Goal: Information Seeking & Learning: Compare options

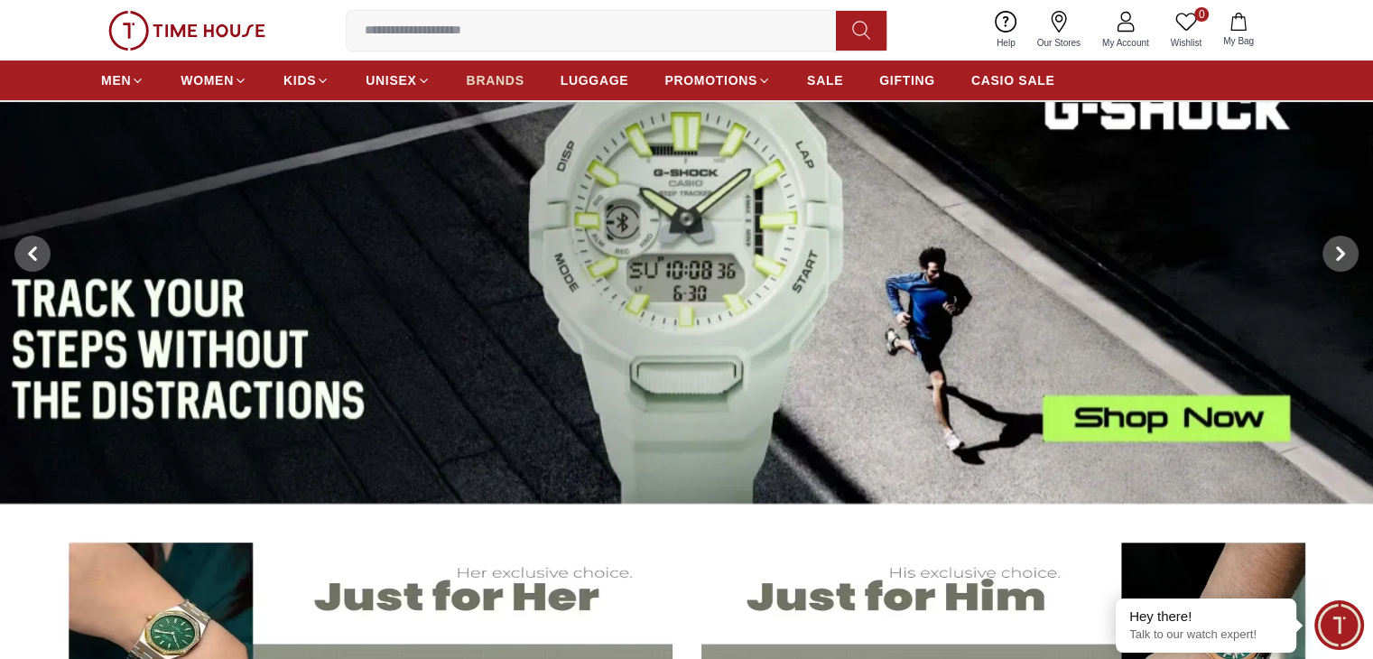
scroll to position [130, 0]
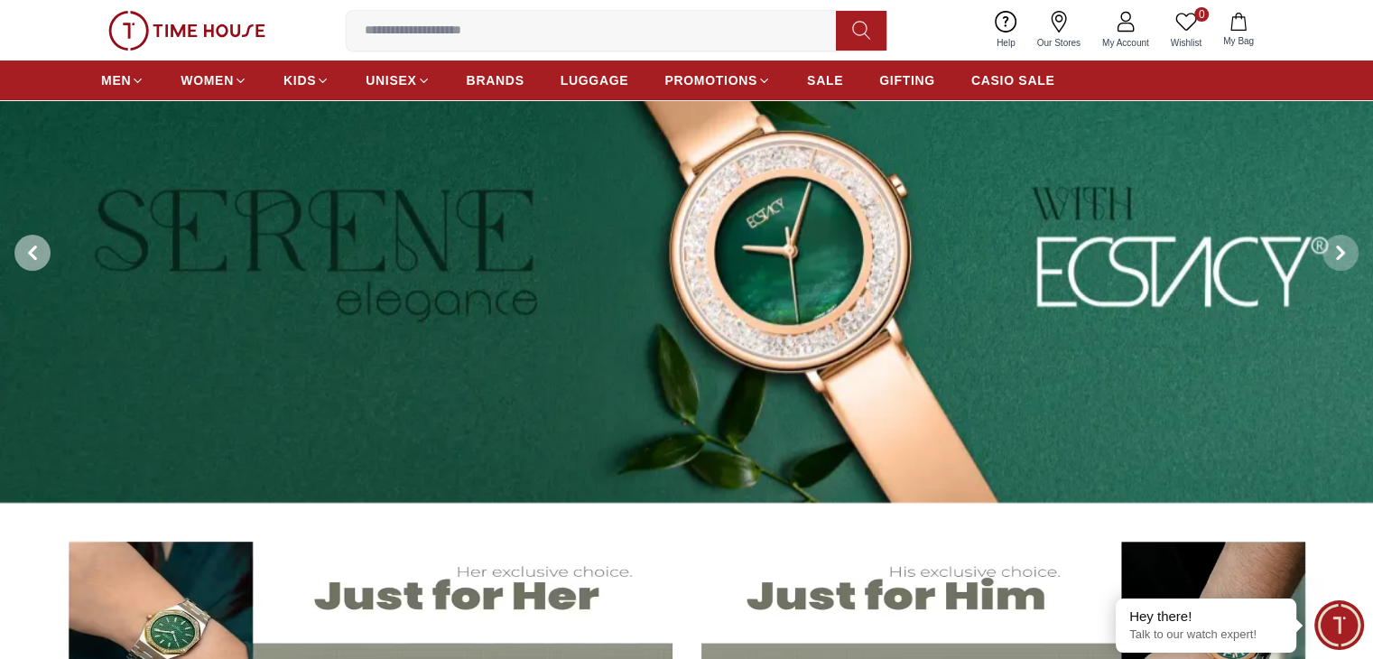
click at [26, 238] on span at bounding box center [32, 253] width 36 height 36
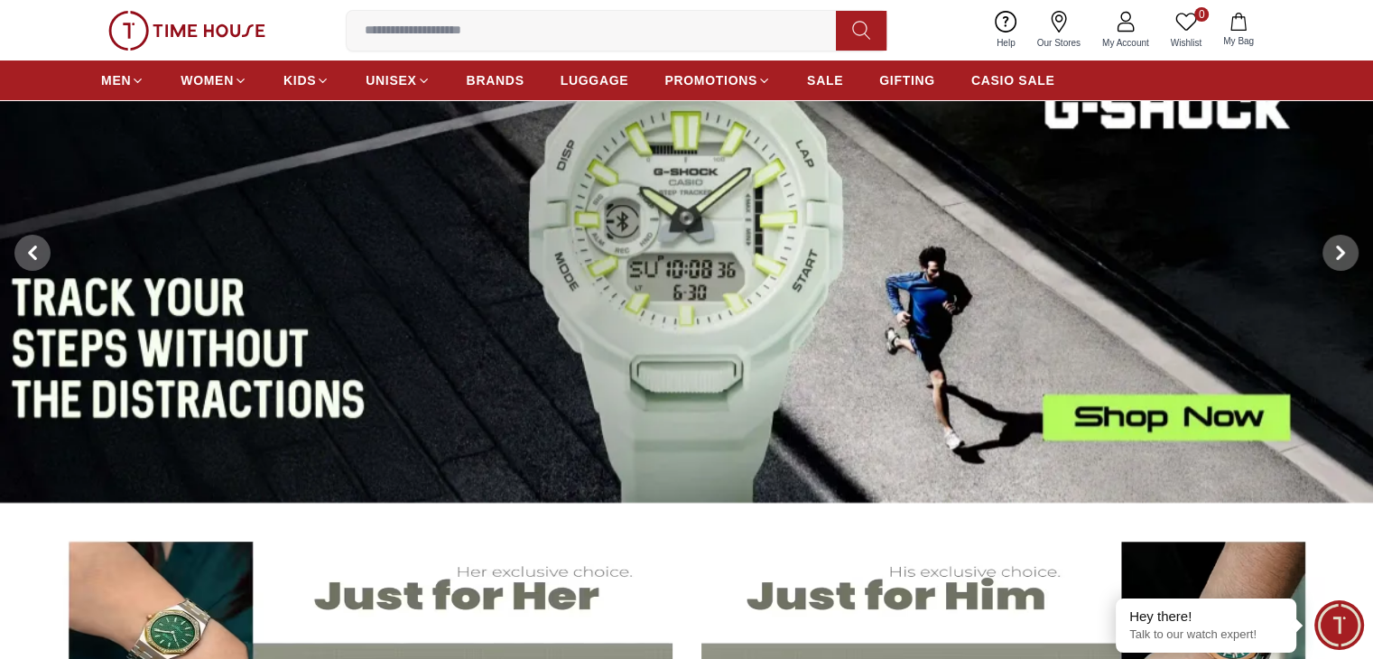
click at [901, 426] on img at bounding box center [686, 253] width 1373 height 499
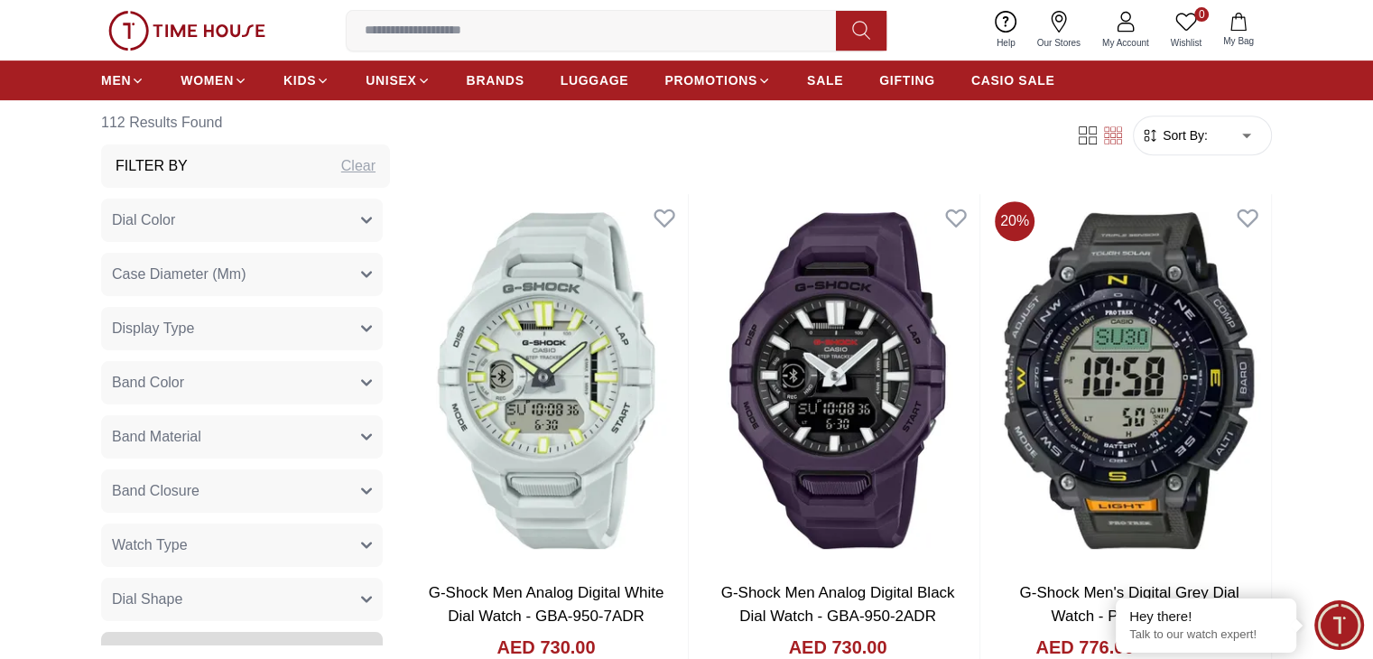
scroll to position [746, 0]
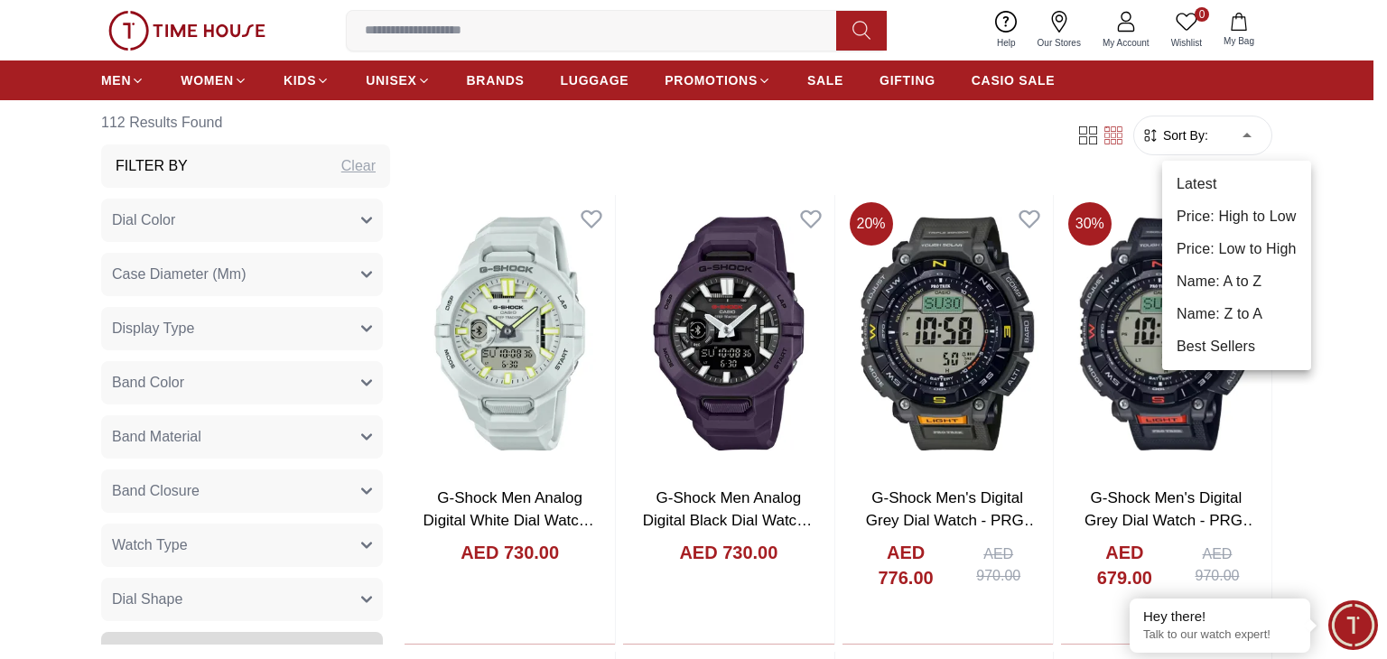
click at [1242, 259] on li "Price: Low to High" at bounding box center [1236, 249] width 149 height 33
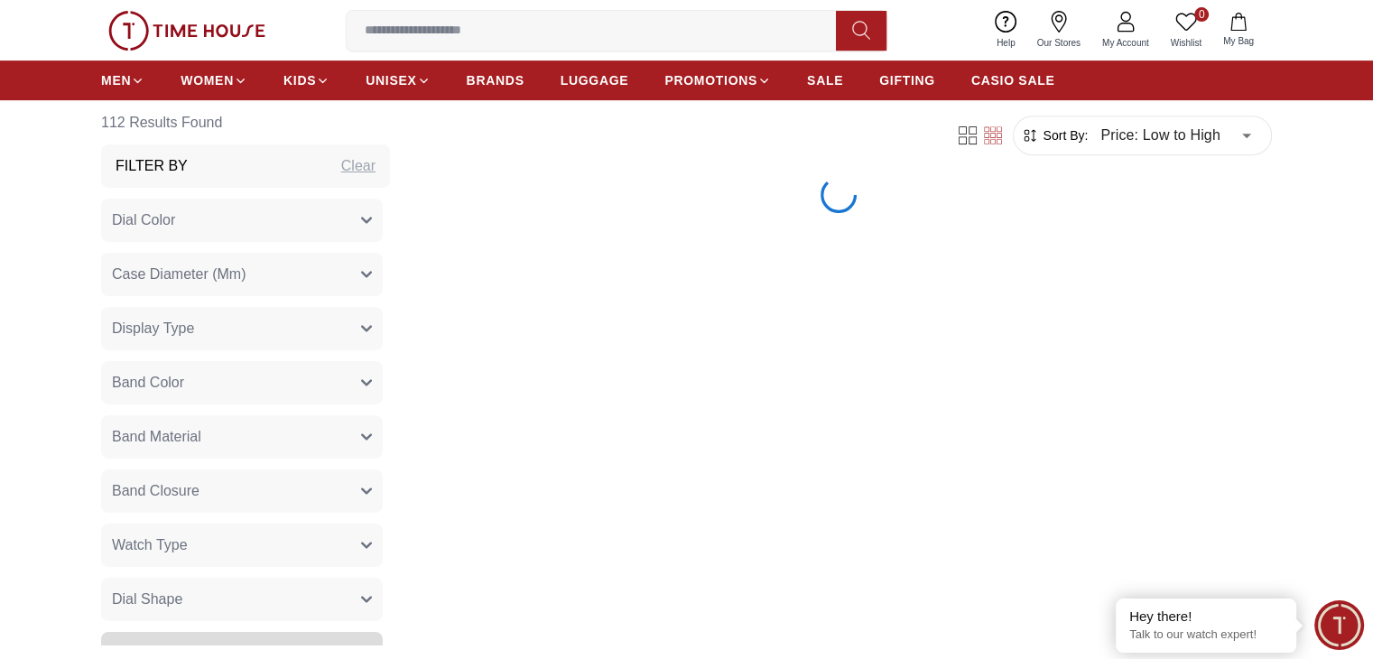
type input "*"
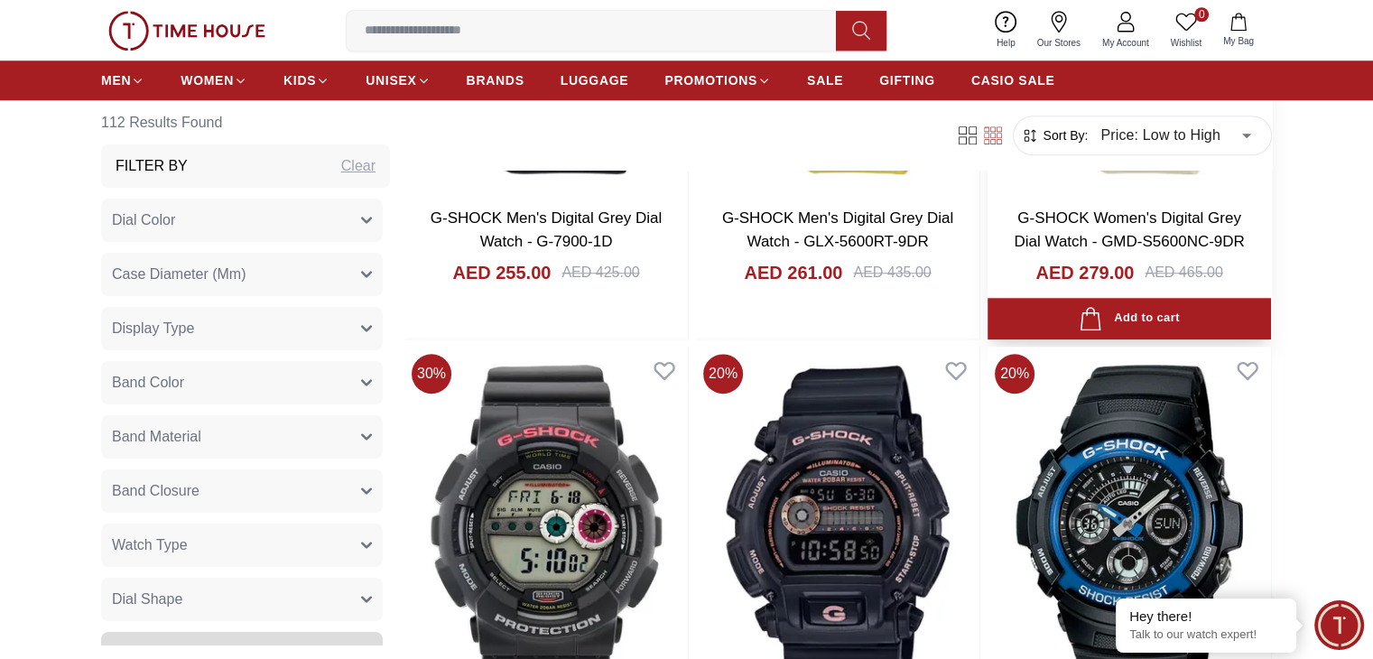
scroll to position [1652, 0]
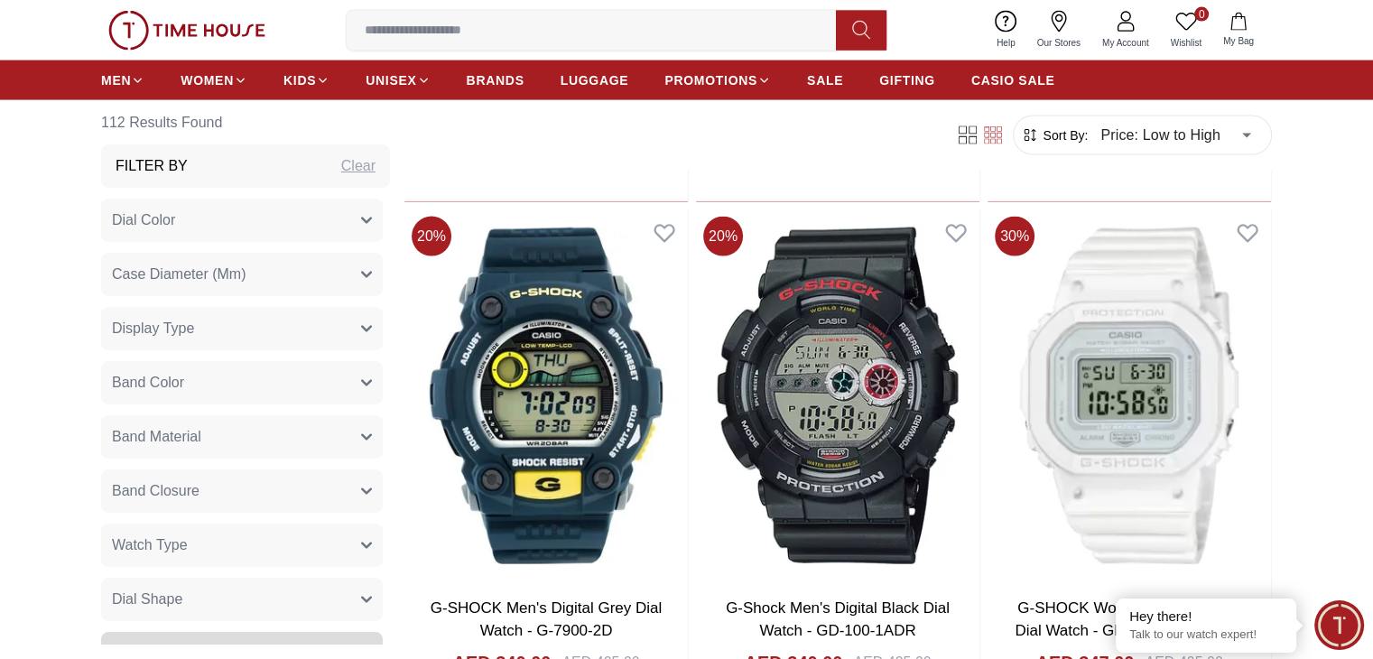
scroll to position [3897, 0]
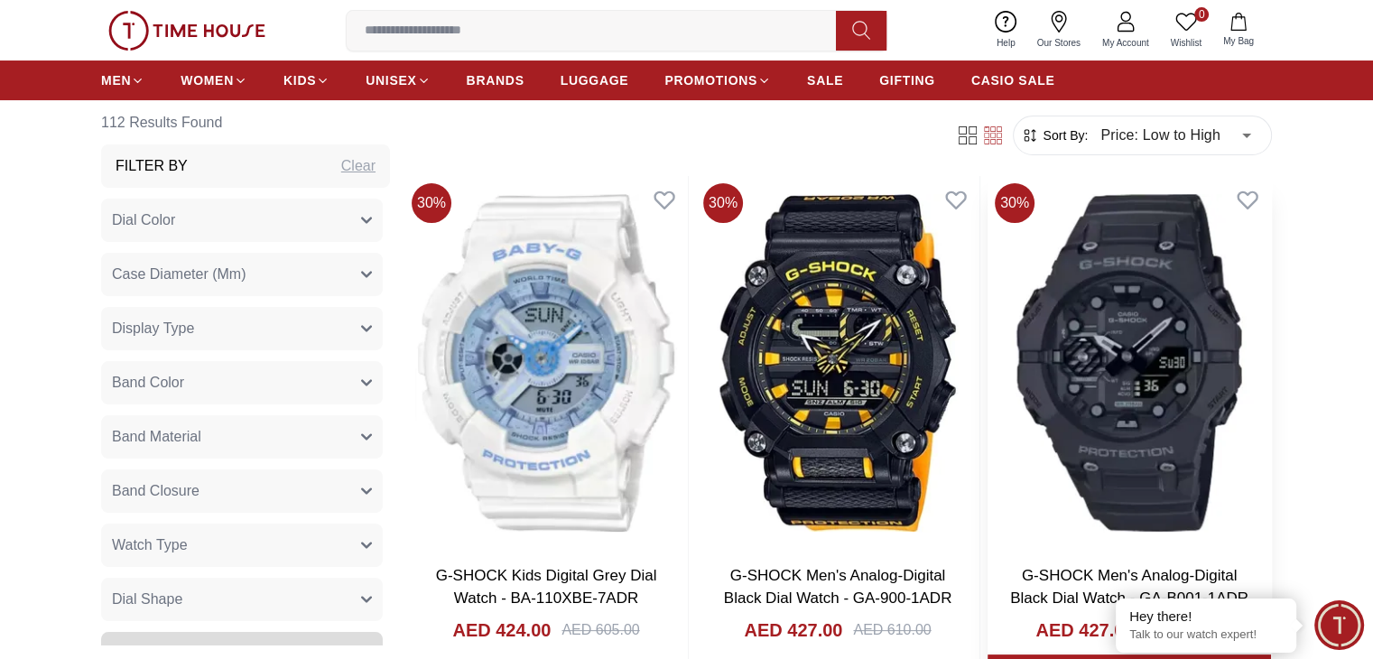
scroll to position [7098, 0]
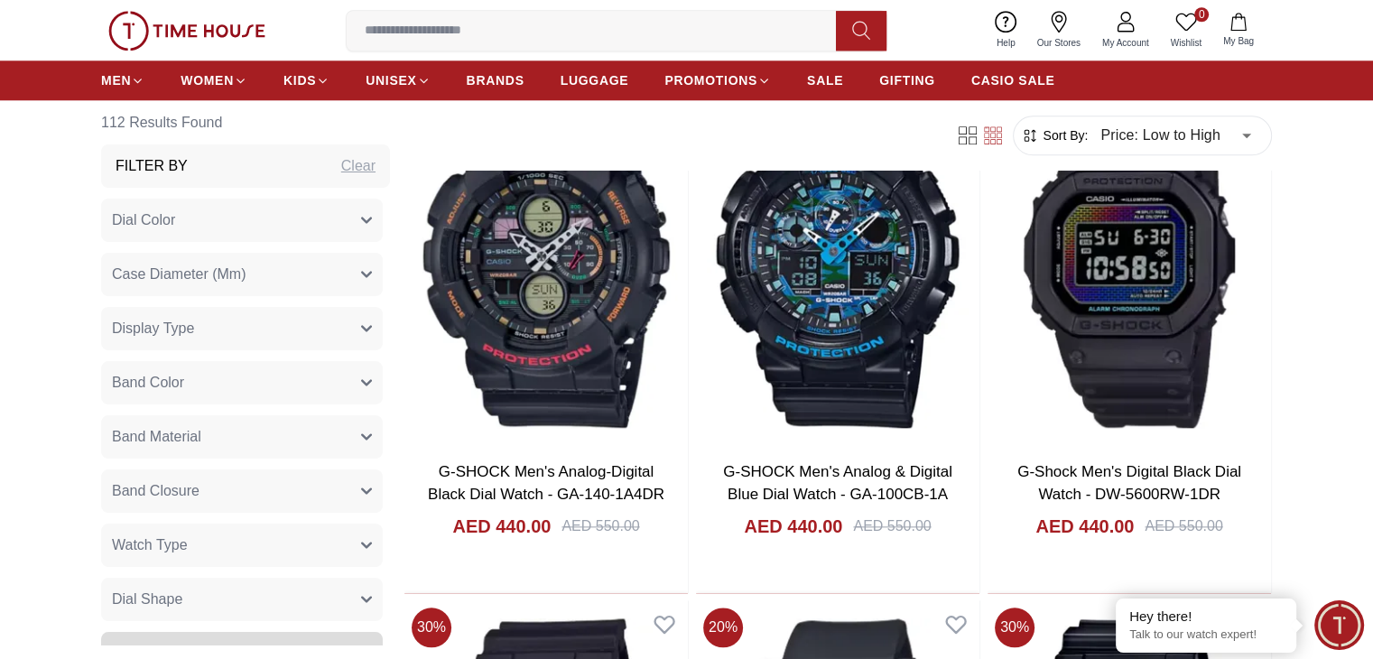
scroll to position [8785, 0]
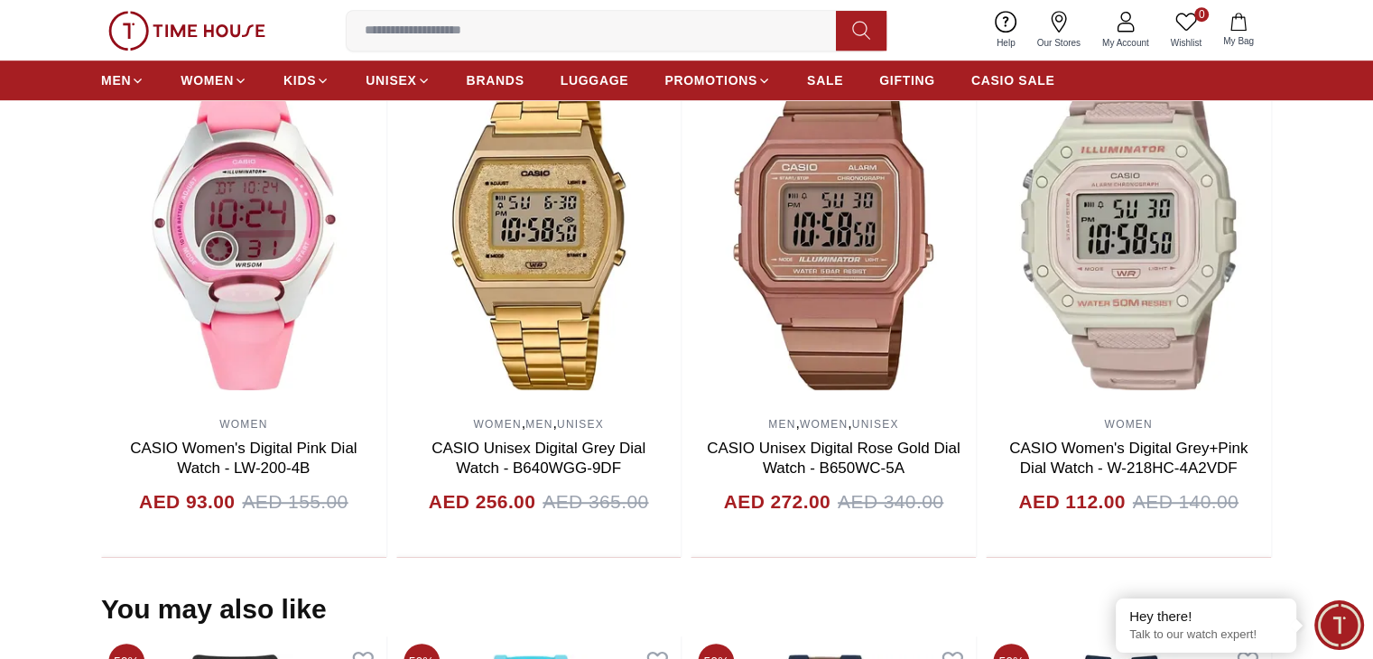
scroll to position [1151, 0]
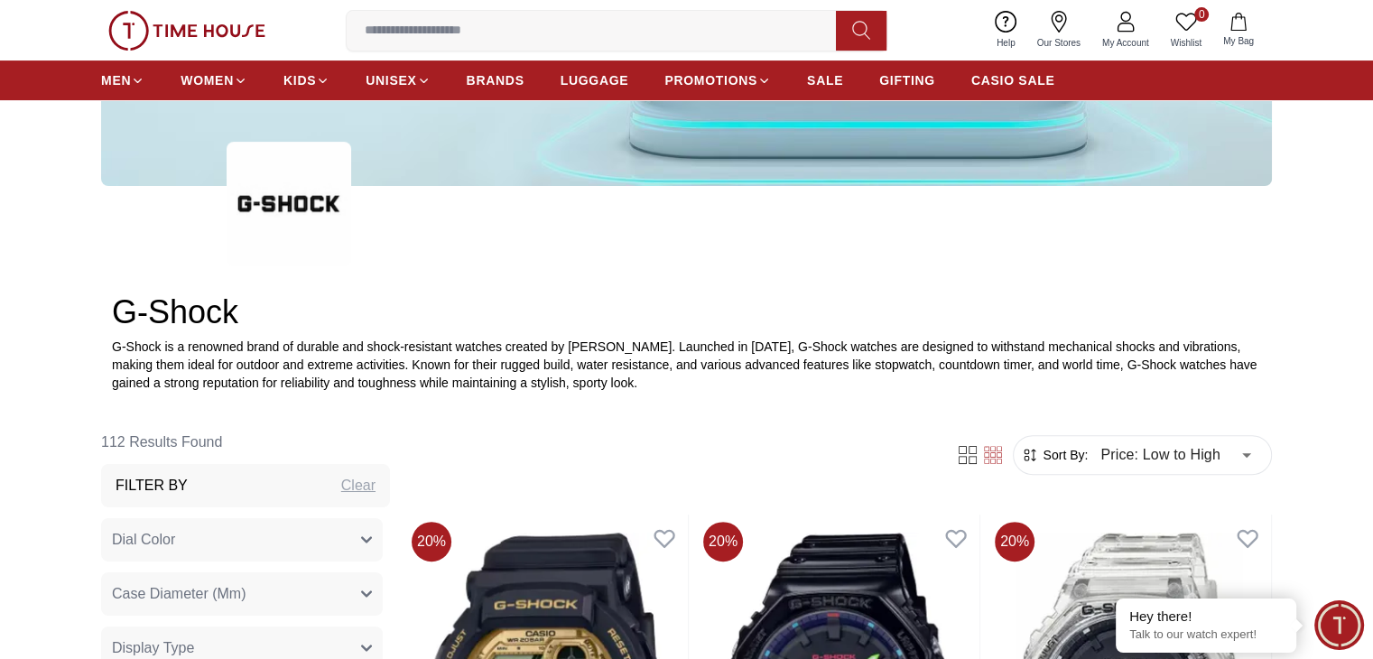
scroll to position [419, 0]
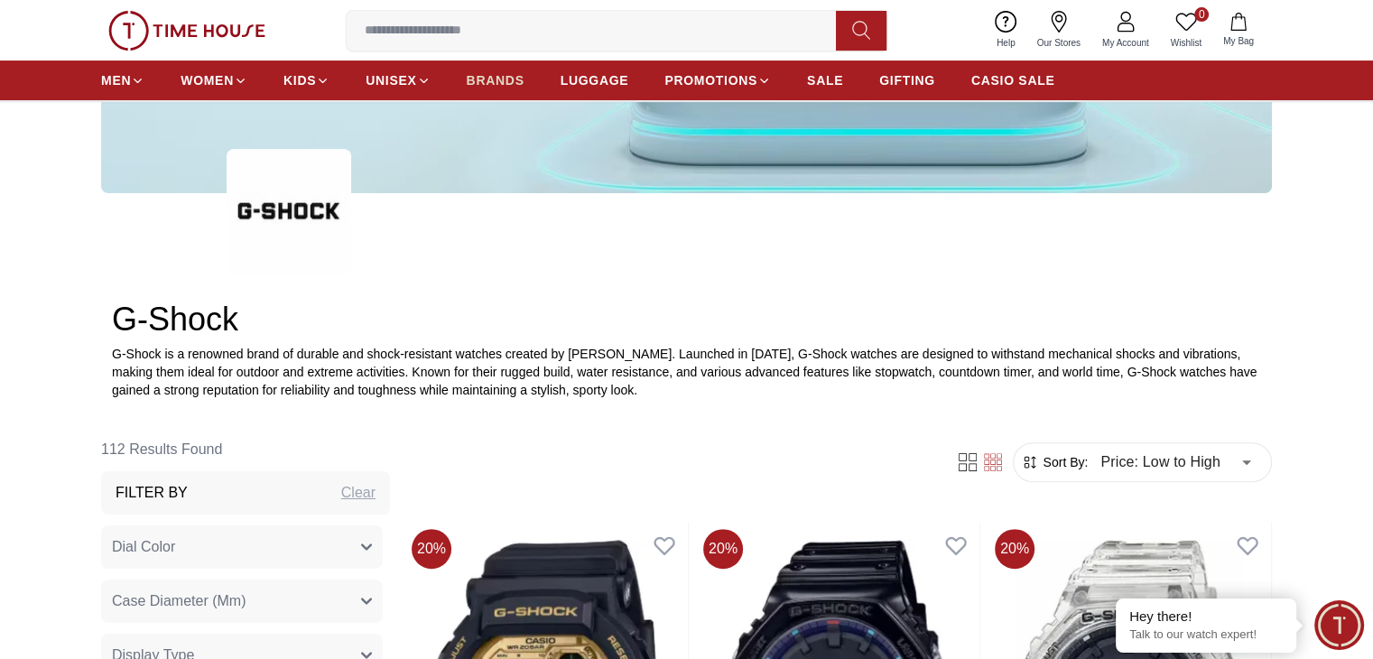
click at [509, 71] on span "BRANDS" at bounding box center [496, 80] width 58 height 18
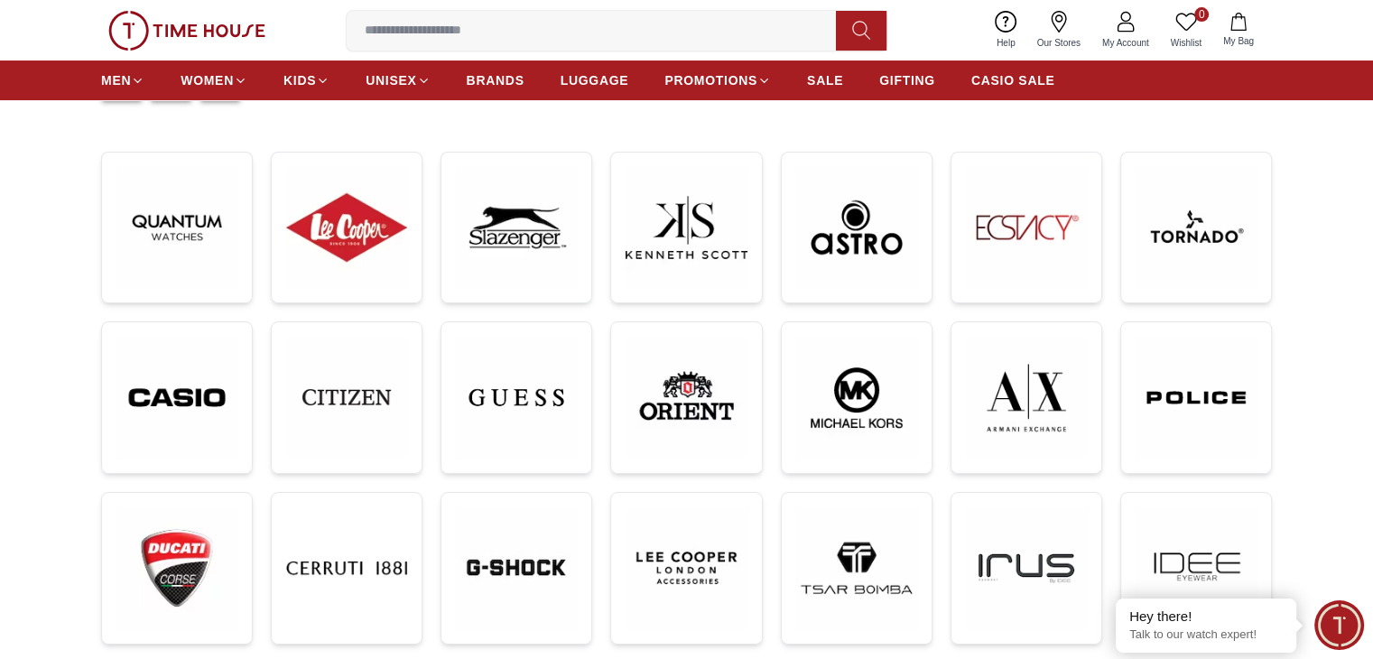
scroll to position [248, 0]
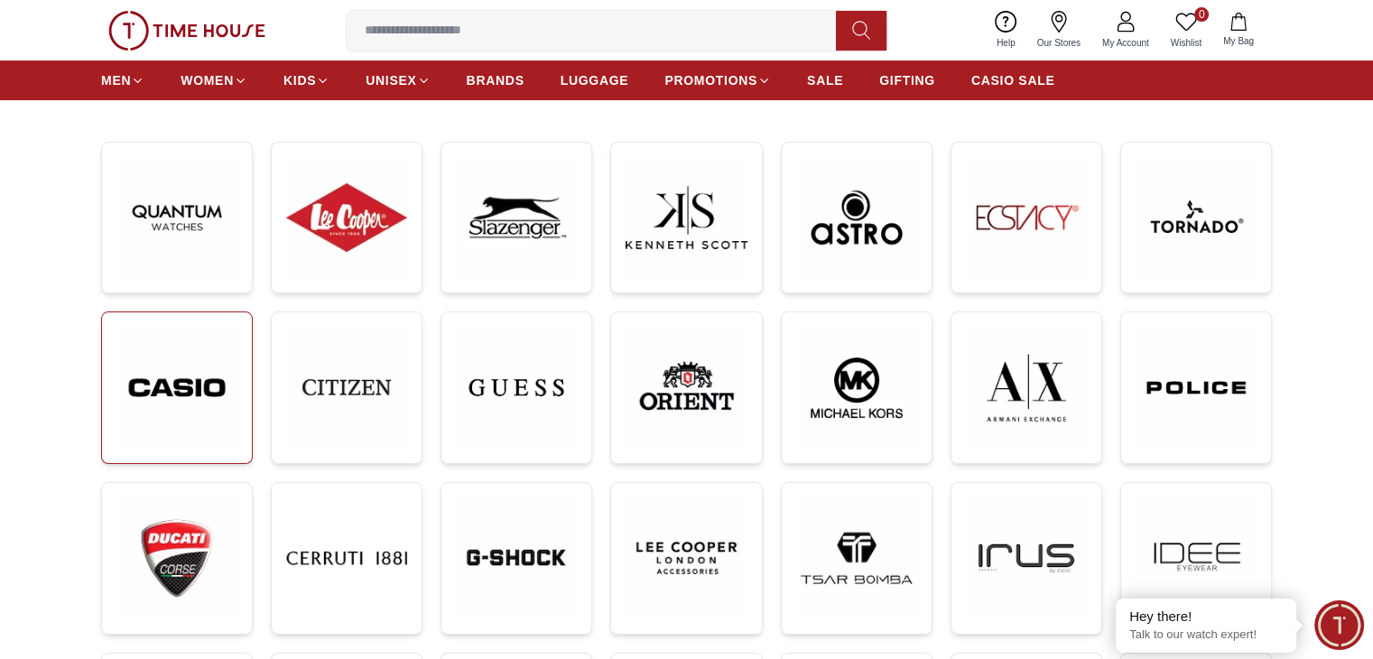
click at [203, 382] on img at bounding box center [176, 388] width 121 height 122
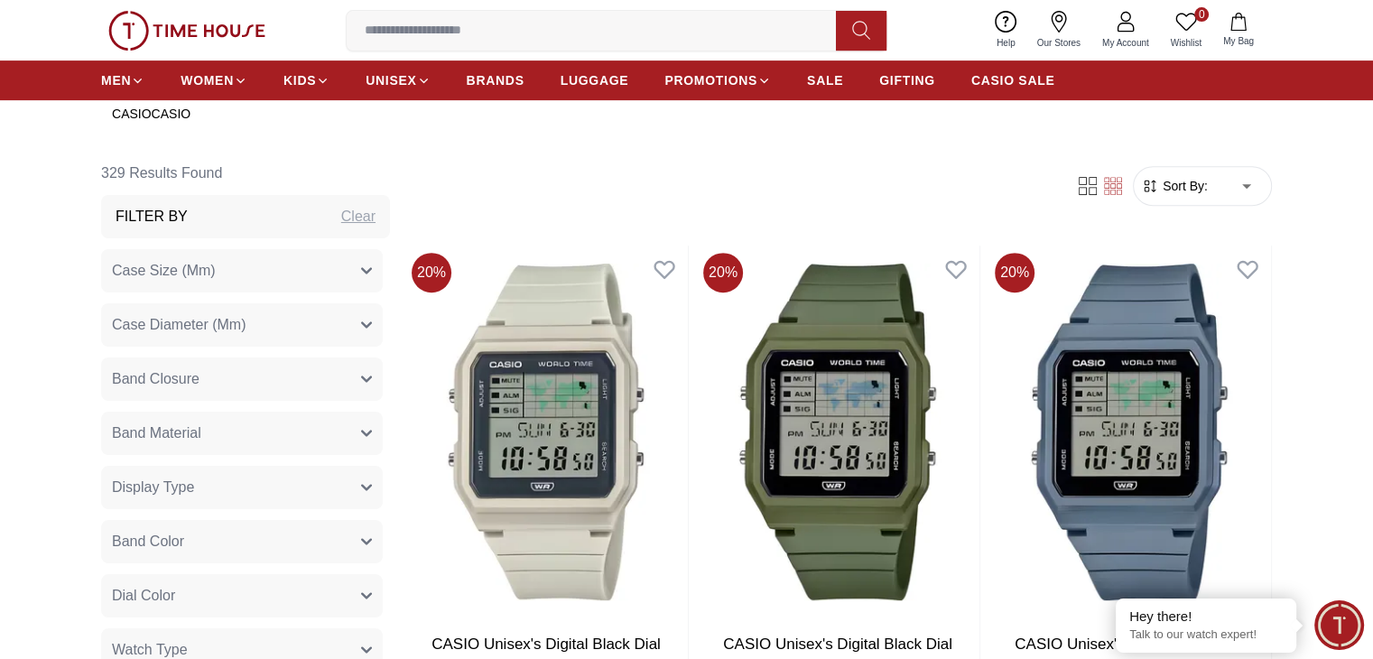
scroll to position [711, 0]
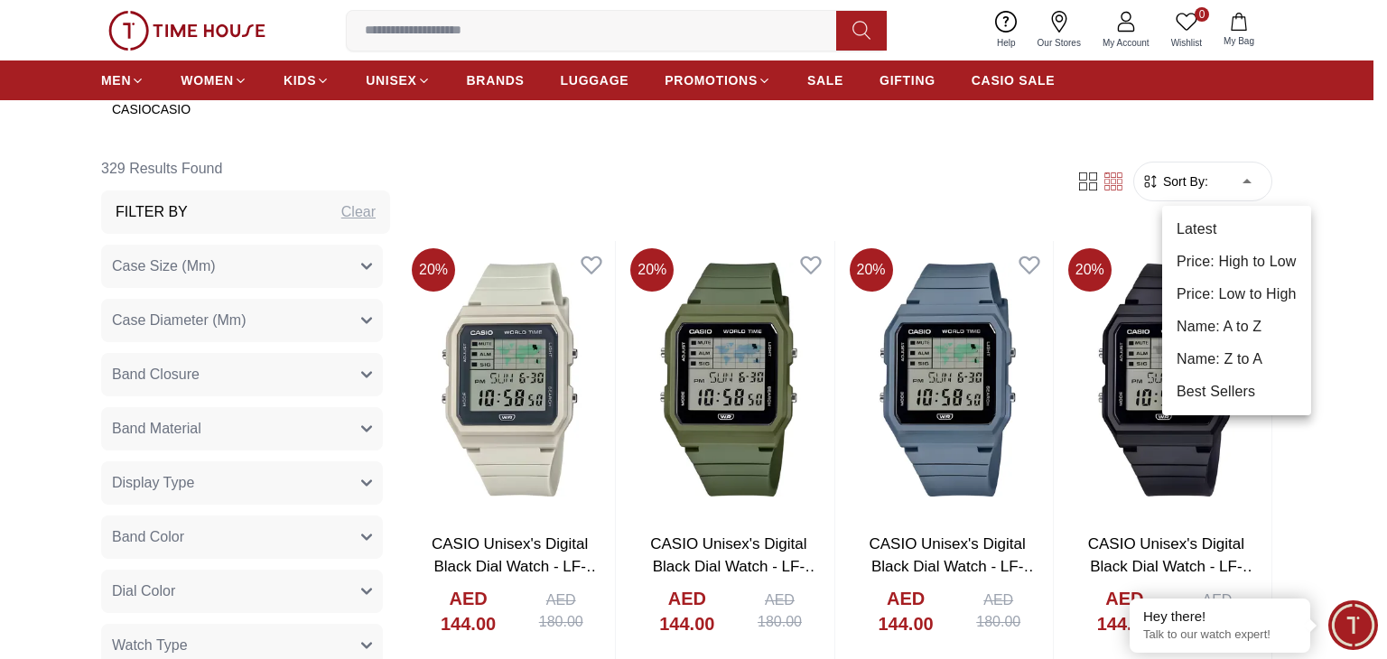
click at [1236, 292] on li "Price: Low to High" at bounding box center [1236, 294] width 149 height 33
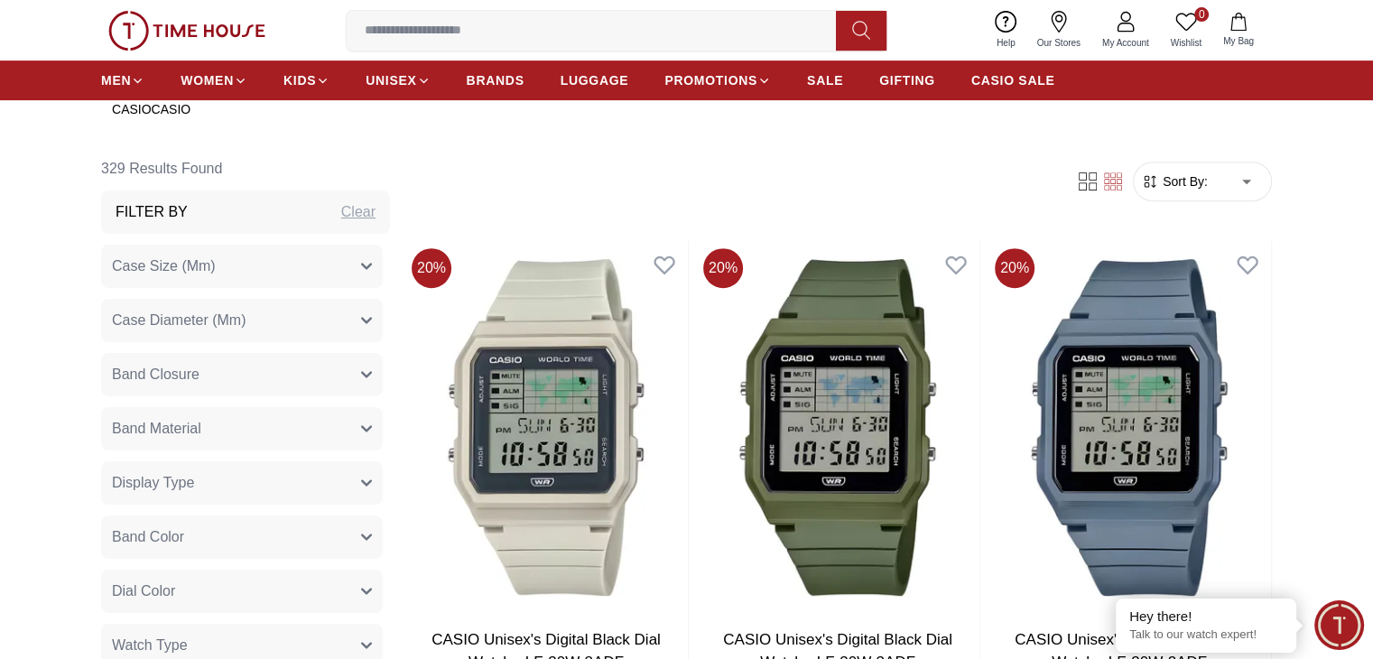
type input "*"
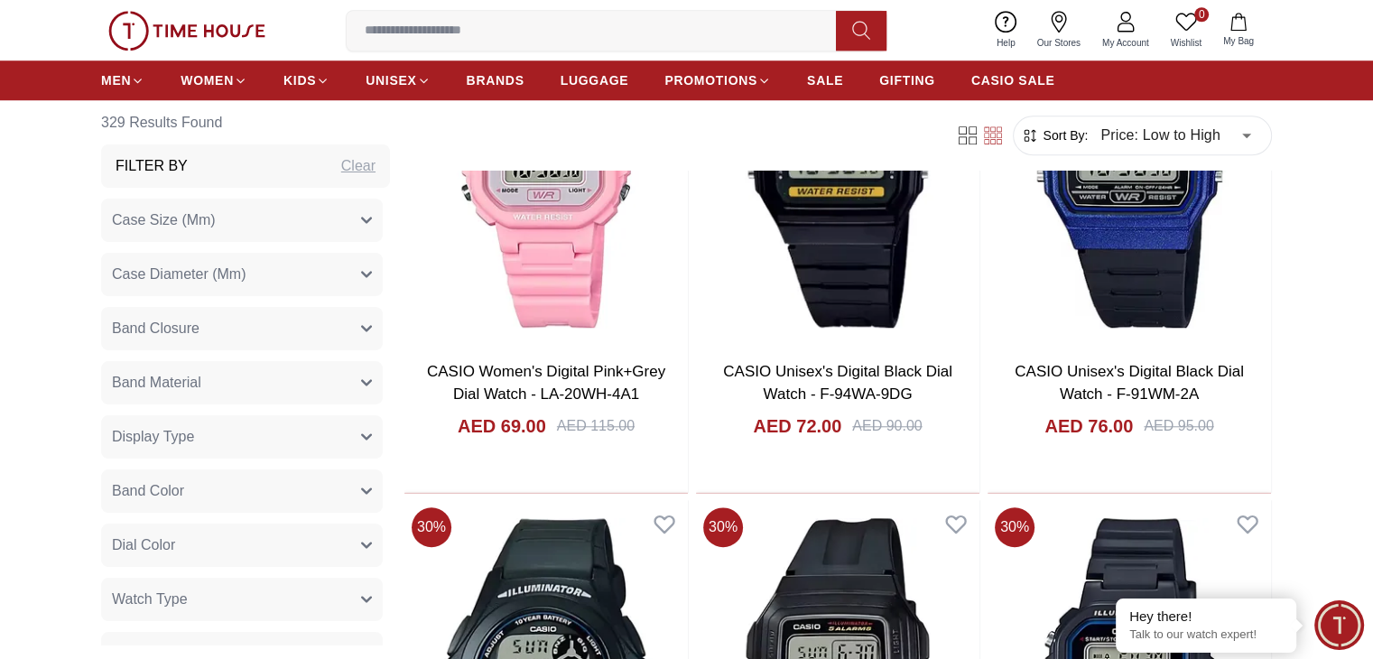
scroll to position [1512, 0]
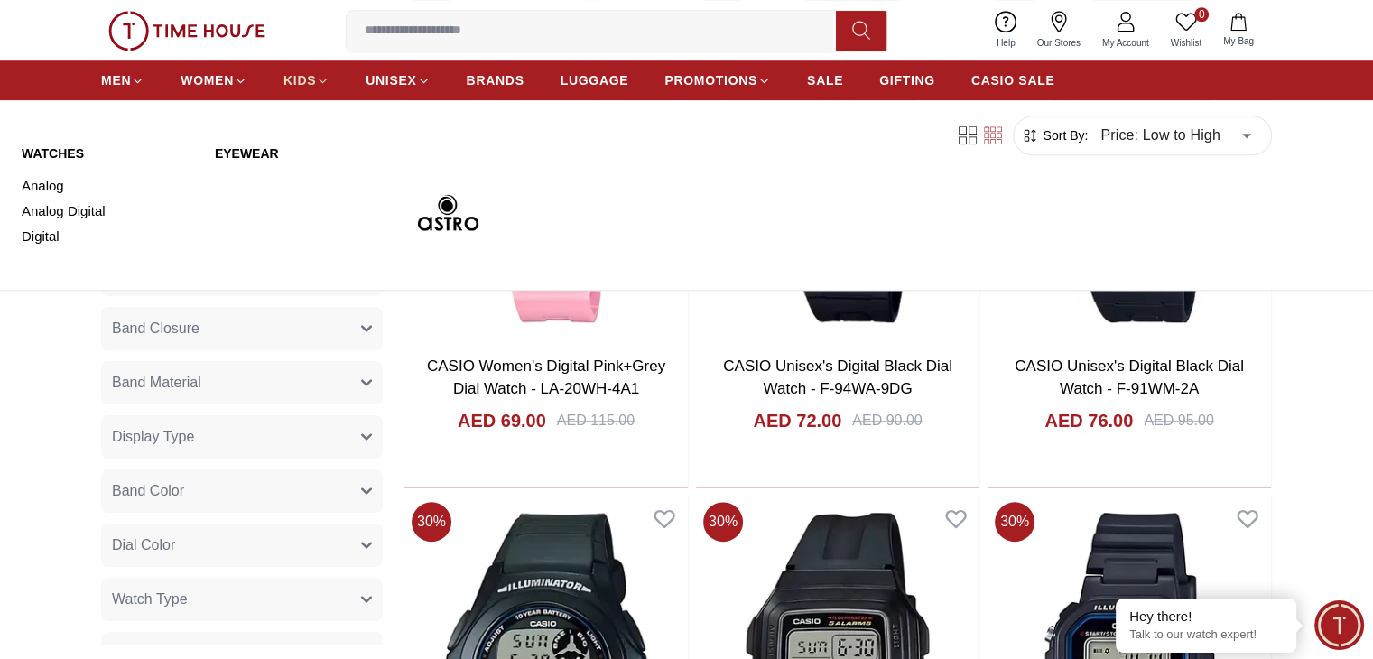
click at [295, 74] on span "KIDS" at bounding box center [300, 80] width 33 height 18
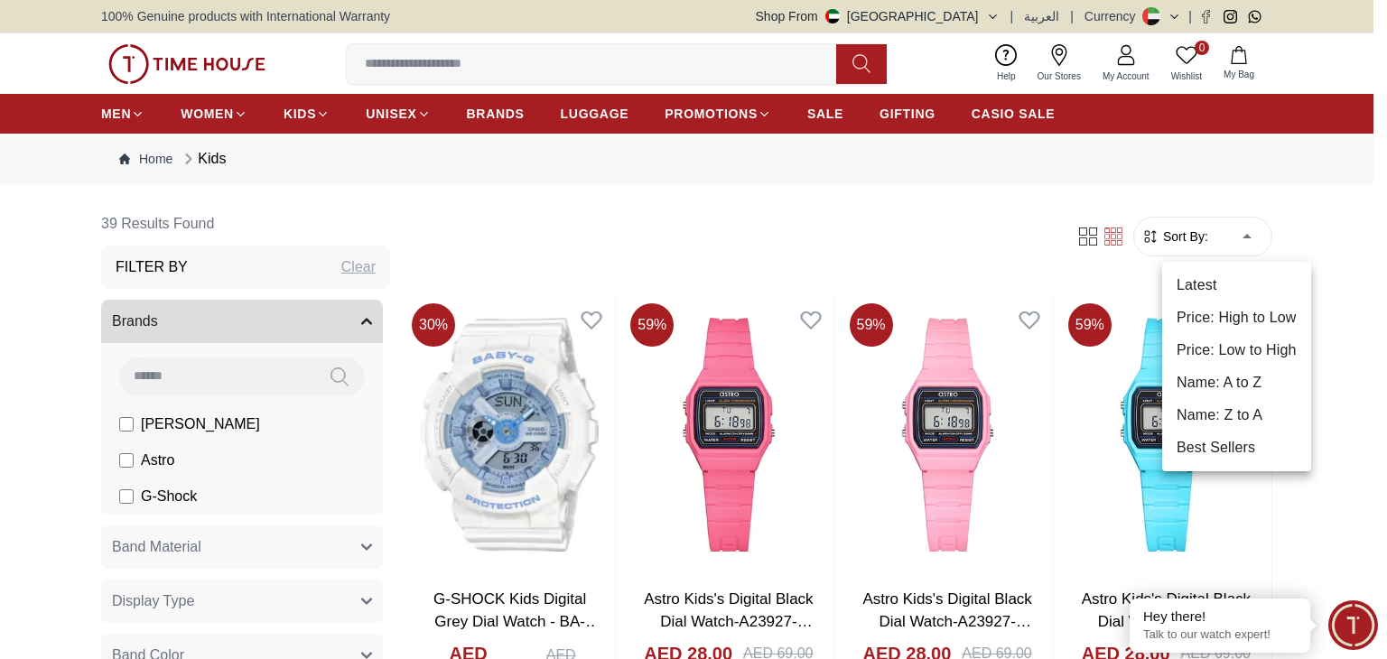
click at [1218, 345] on li "Price: Low to High" at bounding box center [1236, 350] width 149 height 33
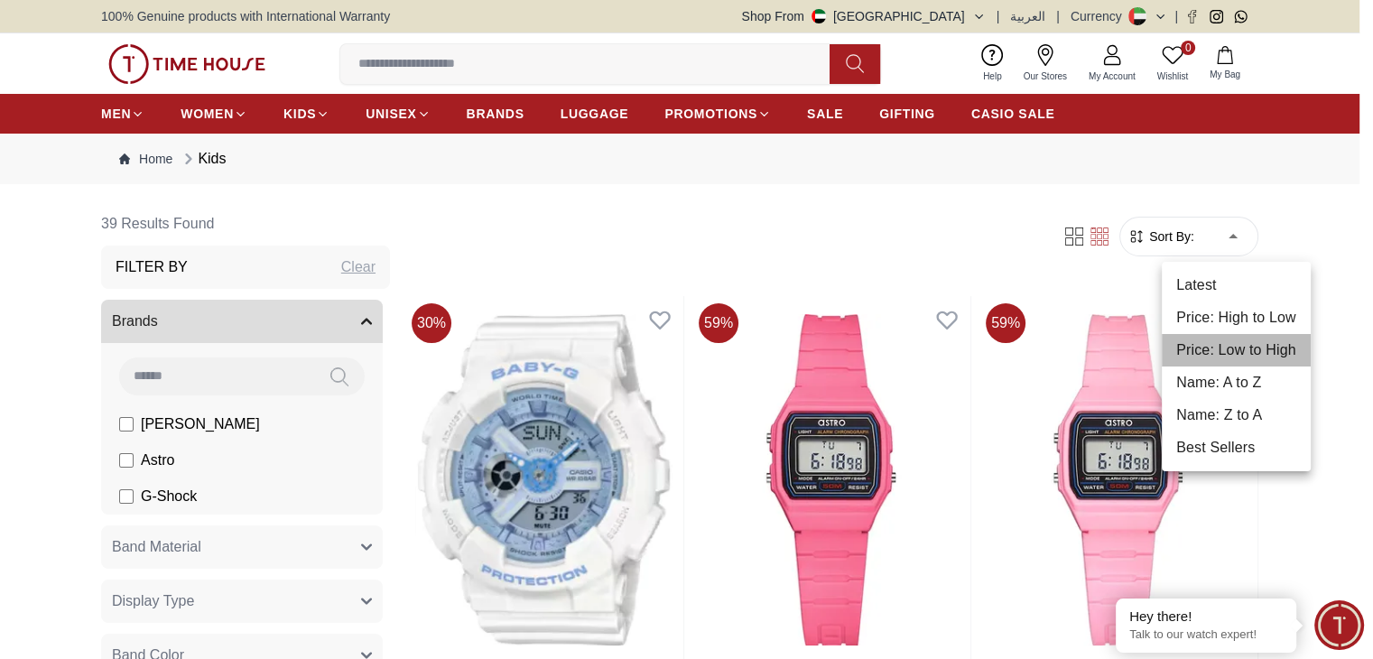
type input "*"
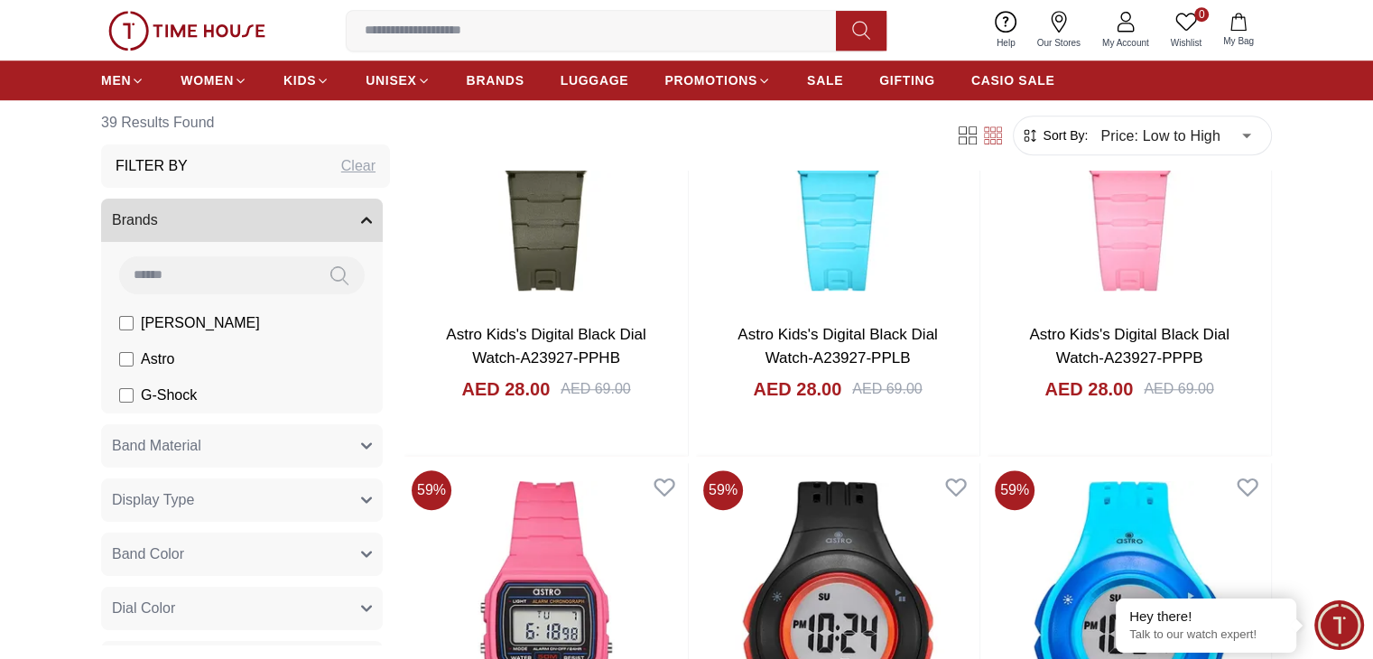
scroll to position [1427, 0]
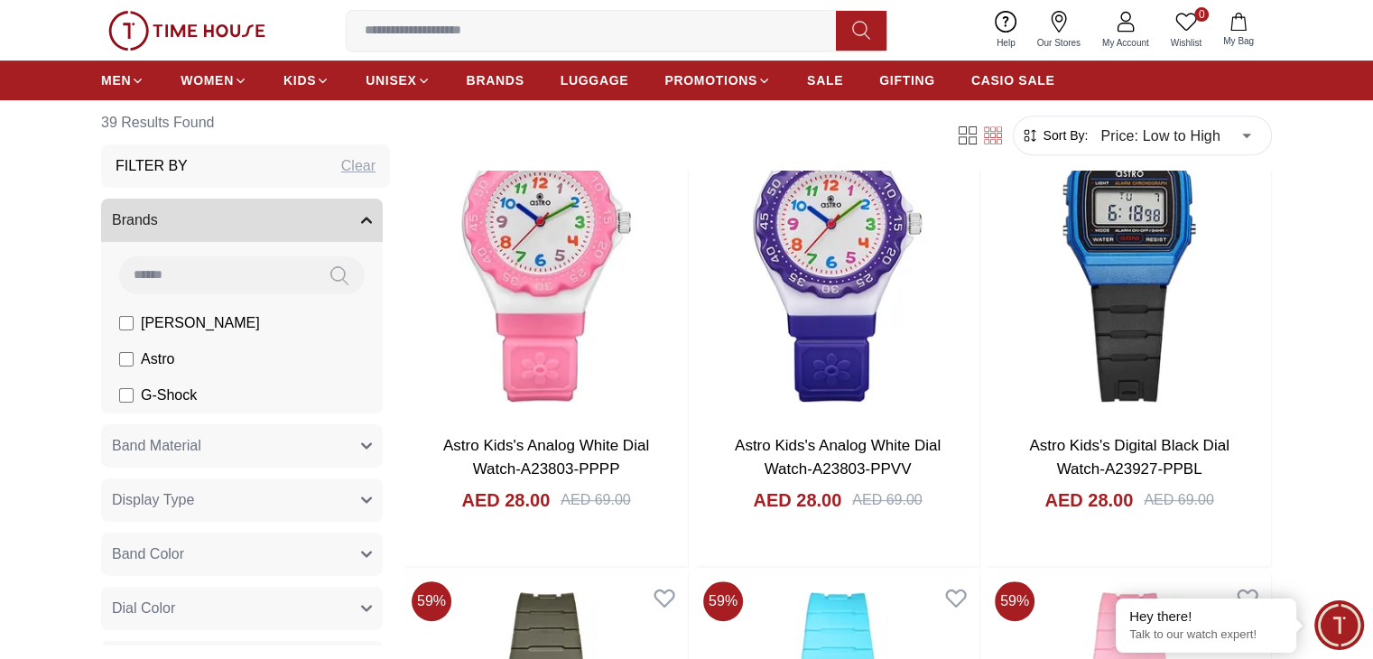
scroll to position [780, 0]
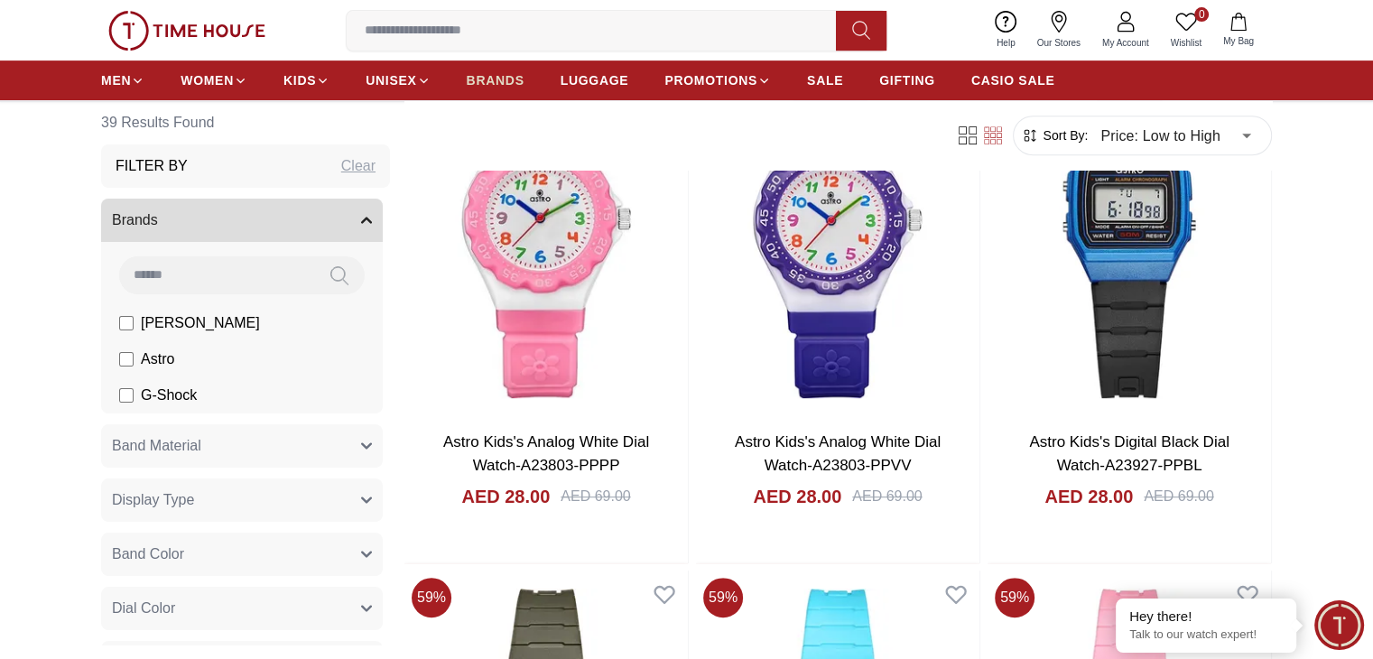
click at [492, 78] on span "BRANDS" at bounding box center [496, 80] width 58 height 18
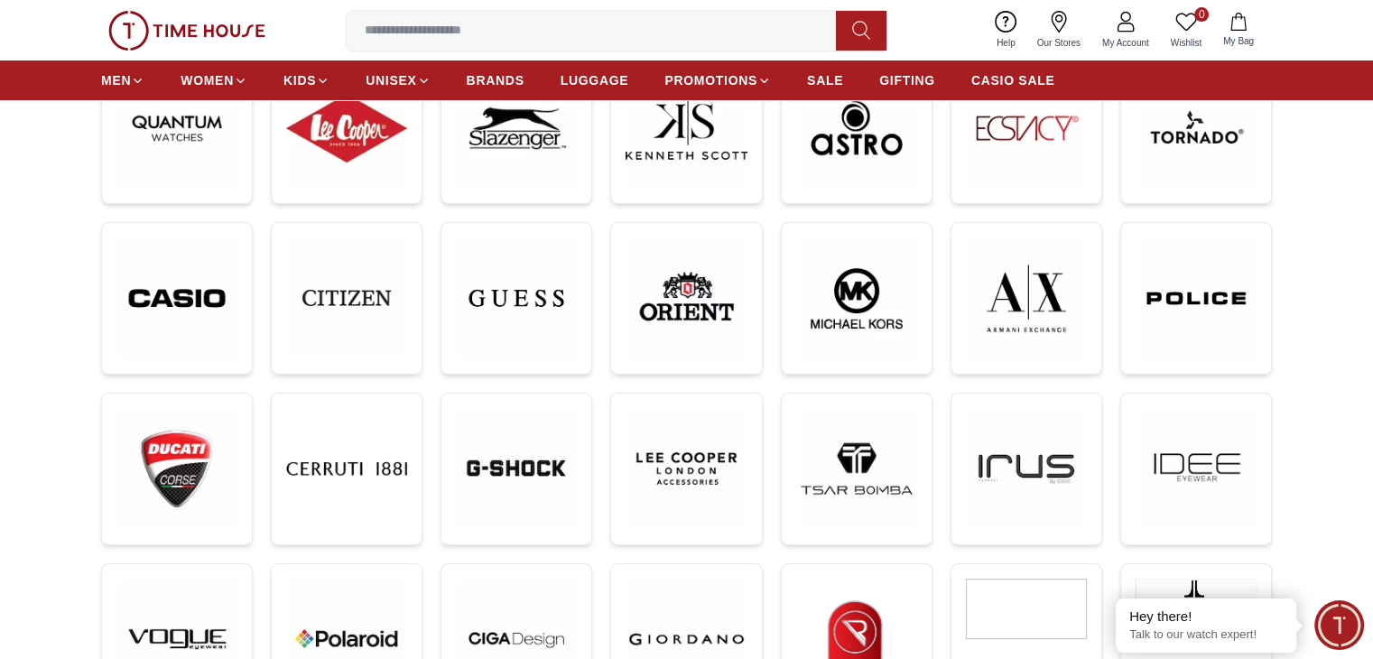
scroll to position [339, 0]
click at [337, 304] on img at bounding box center [346, 297] width 121 height 121
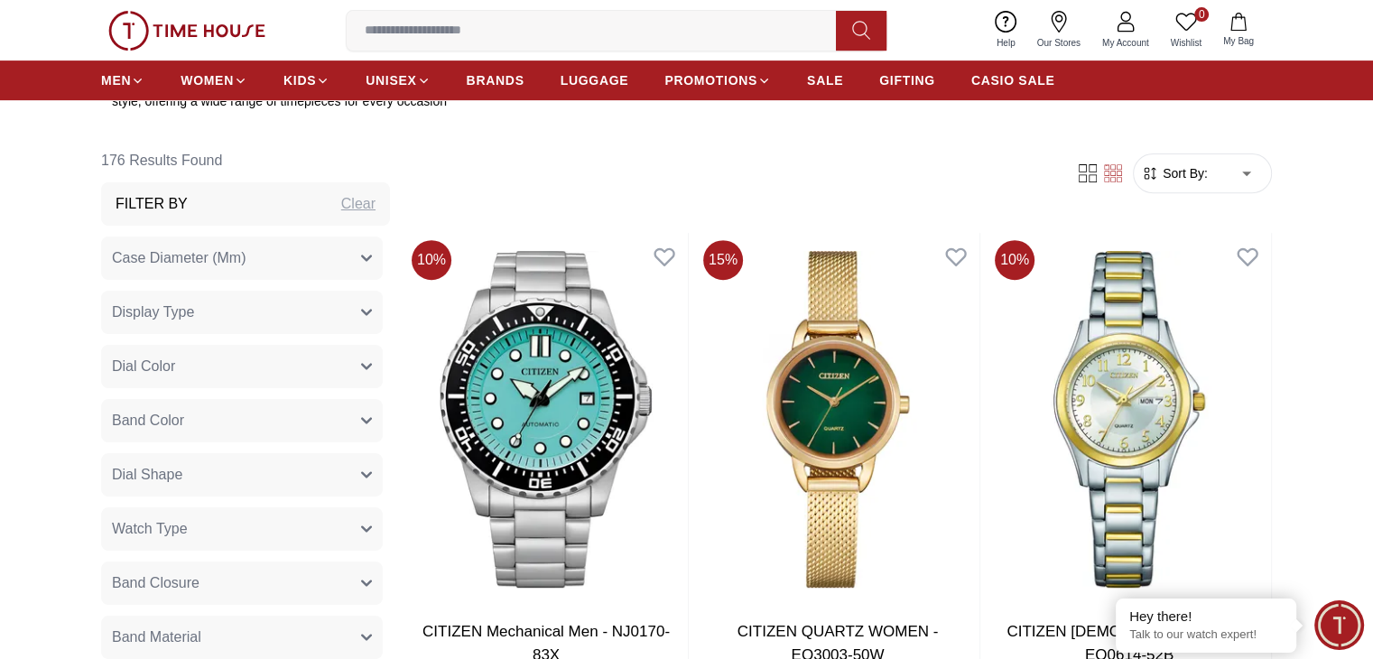
scroll to position [708, 0]
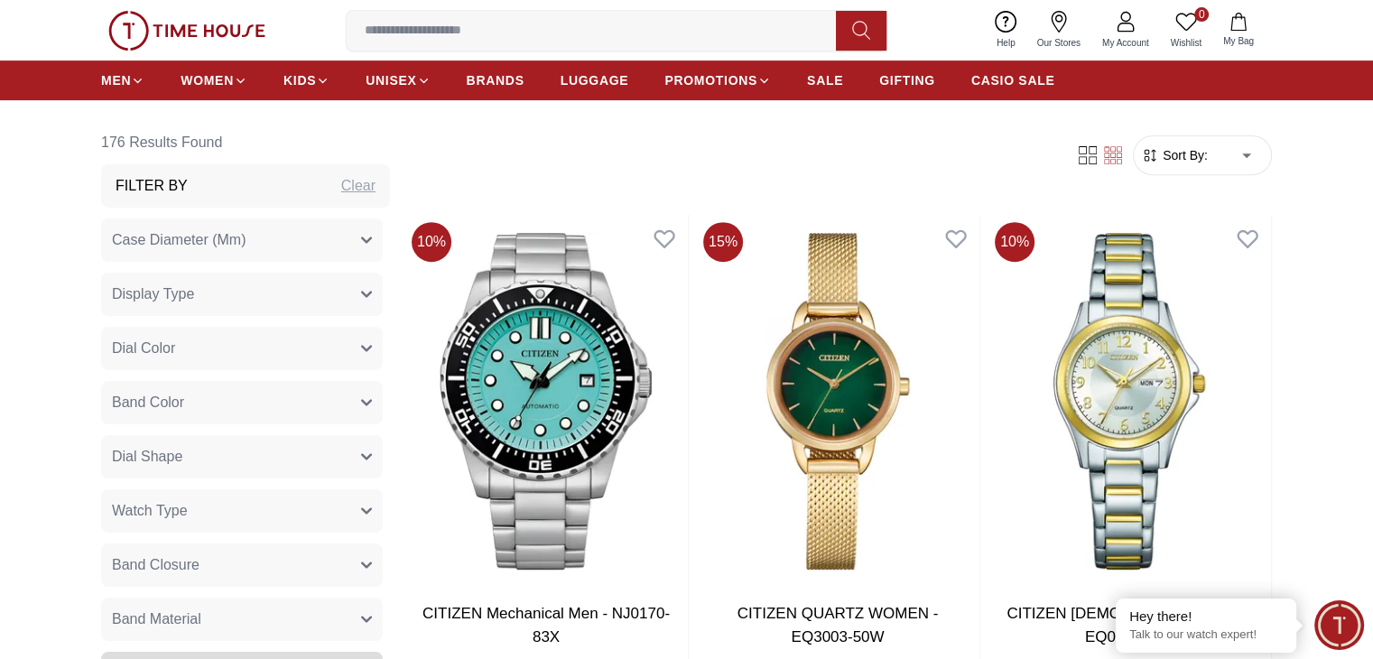
click at [1188, 153] on span "Sort By:" at bounding box center [1183, 155] width 49 height 18
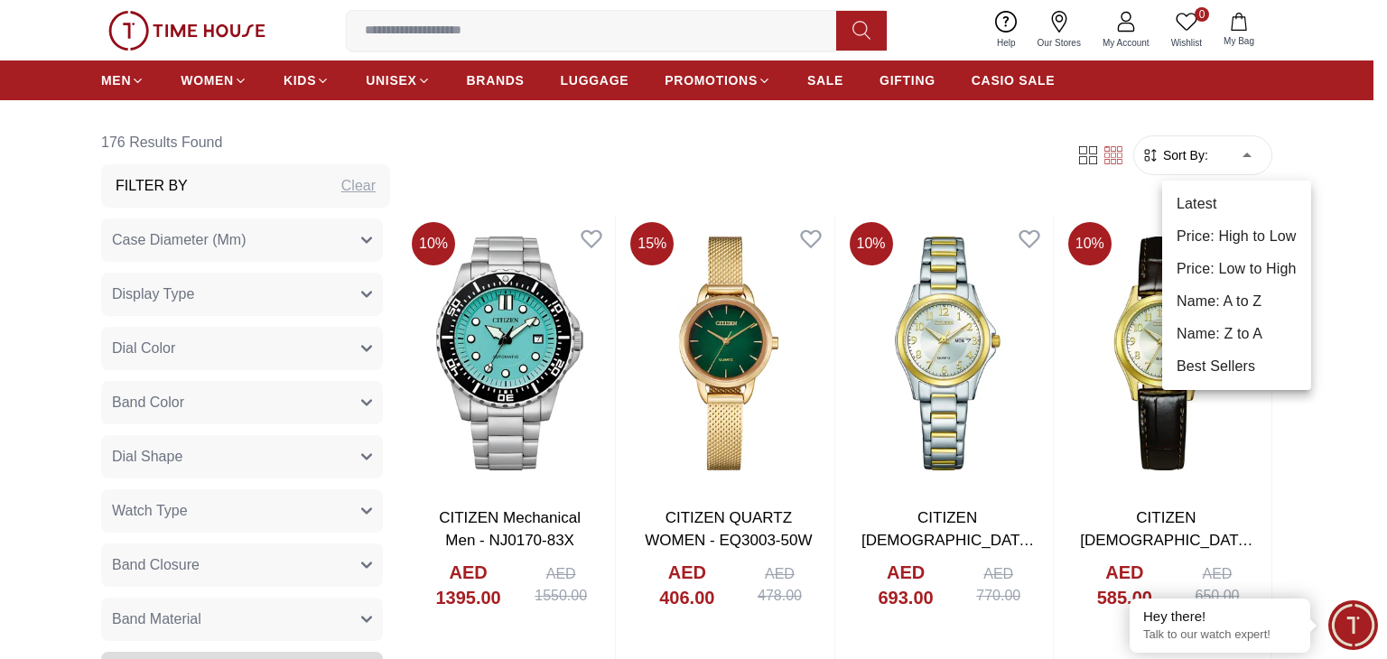
click at [1223, 268] on li "Price: Low to High" at bounding box center [1236, 269] width 149 height 33
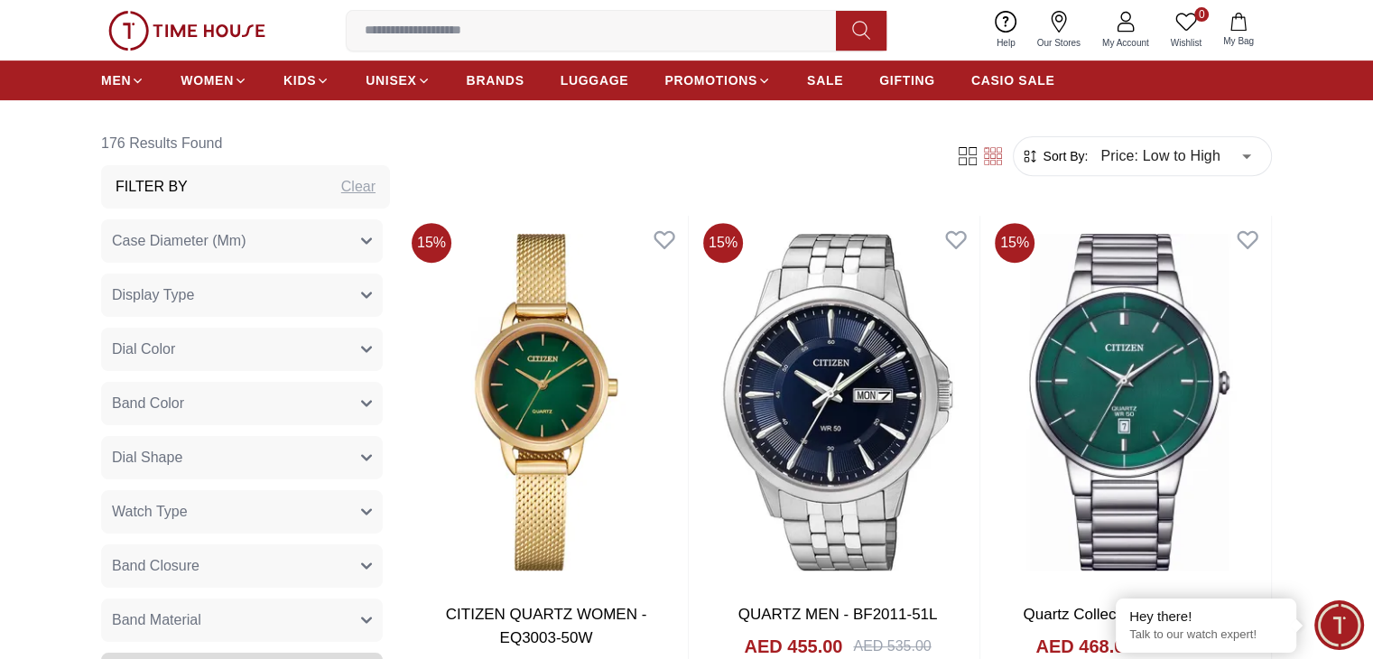
scroll to position [708, 0]
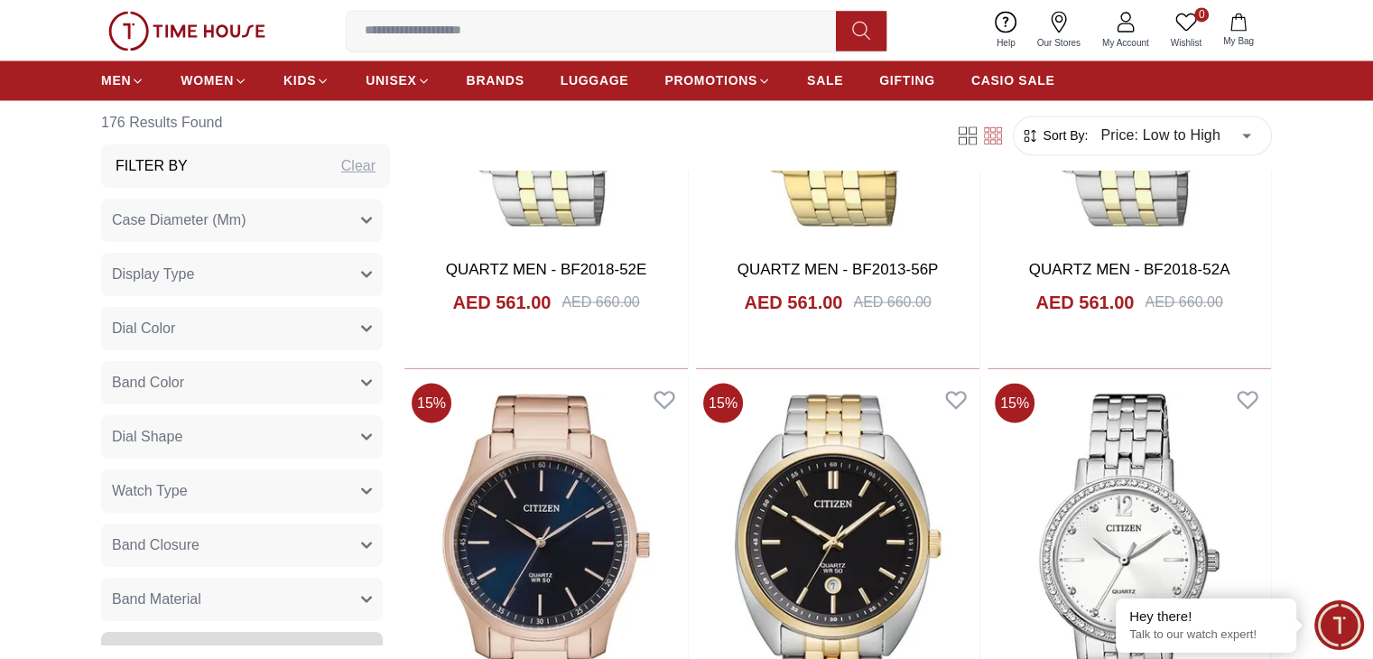
scroll to position [3138, 0]
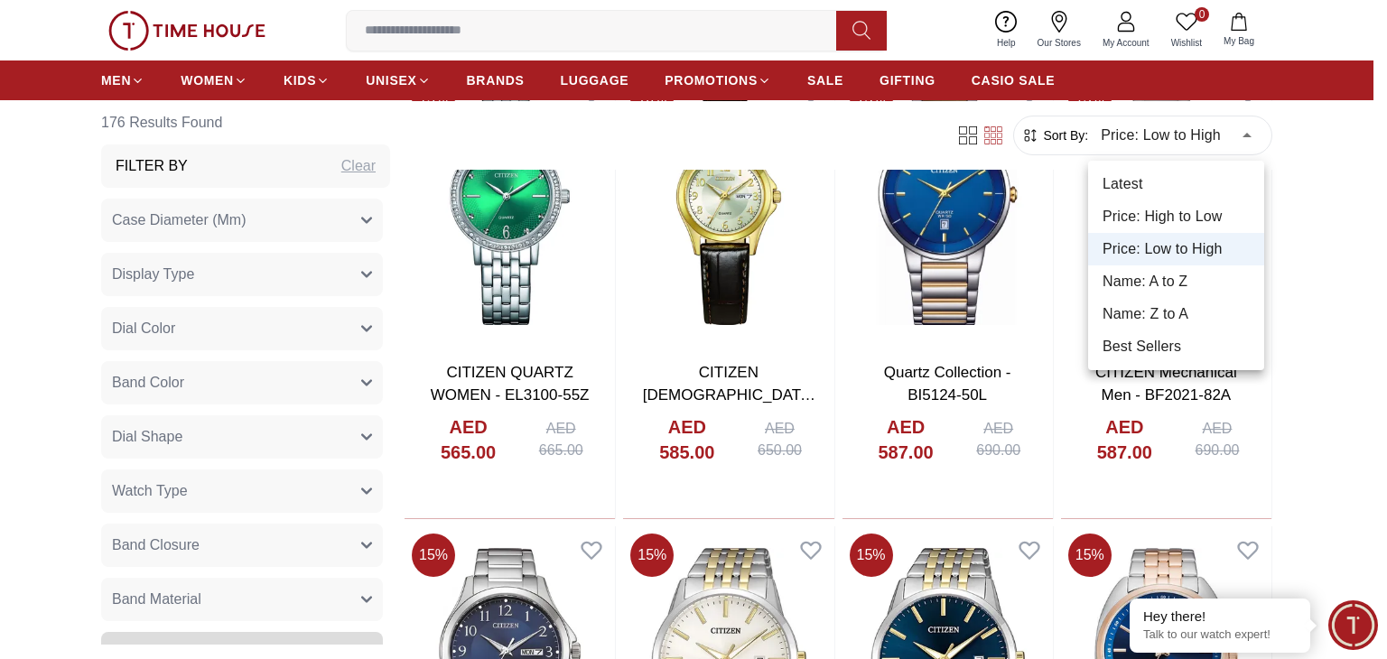
click at [1152, 214] on li "Price: High to Low" at bounding box center [1176, 216] width 176 height 33
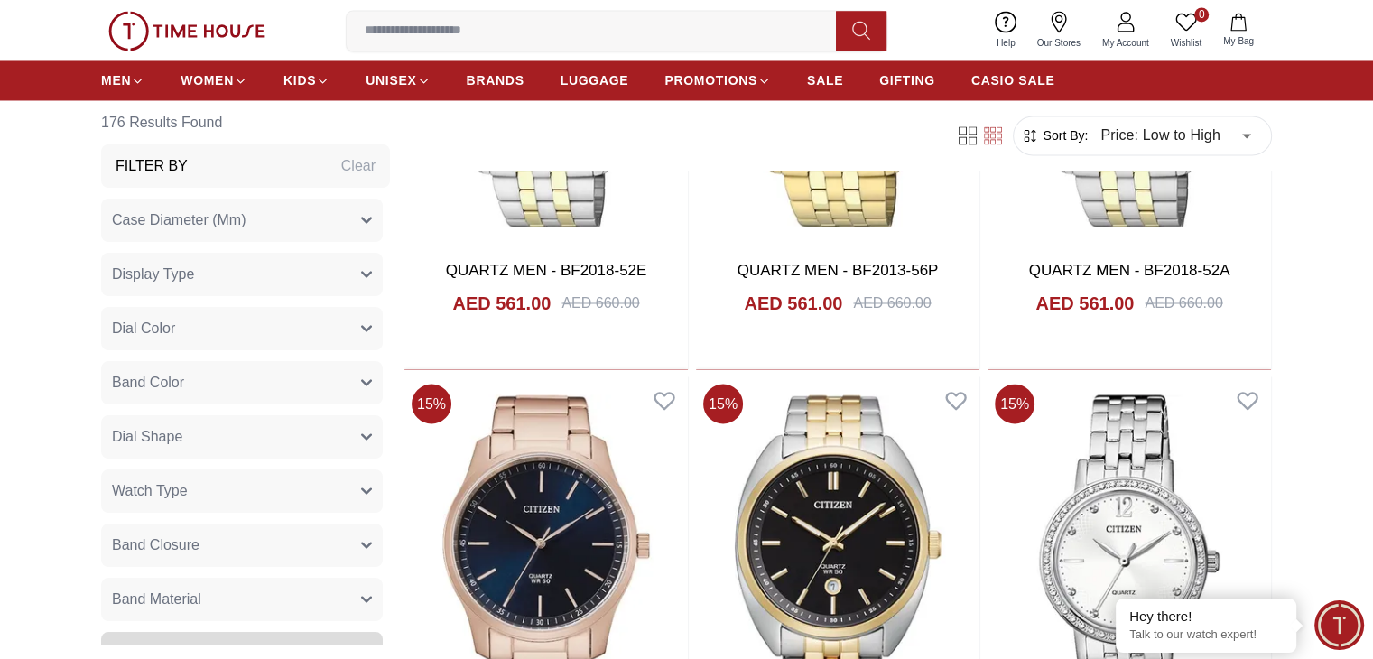
type input "*"
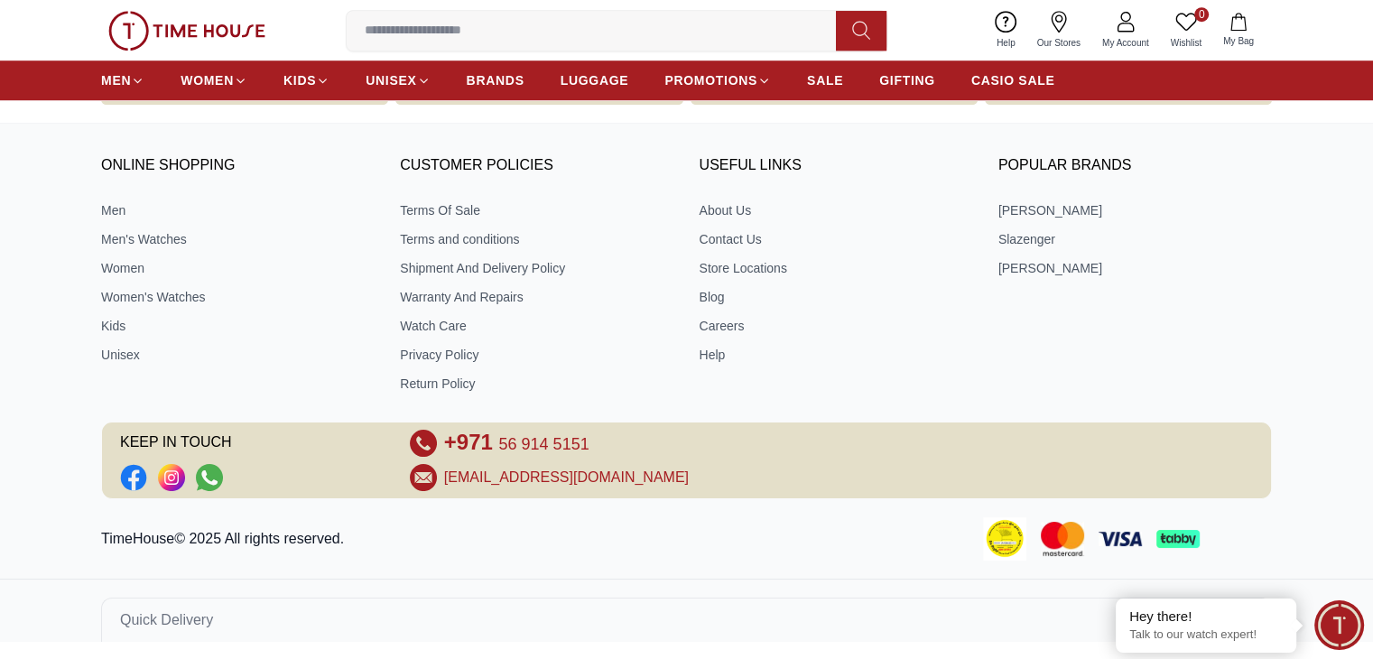
scroll to position [3138, 0]
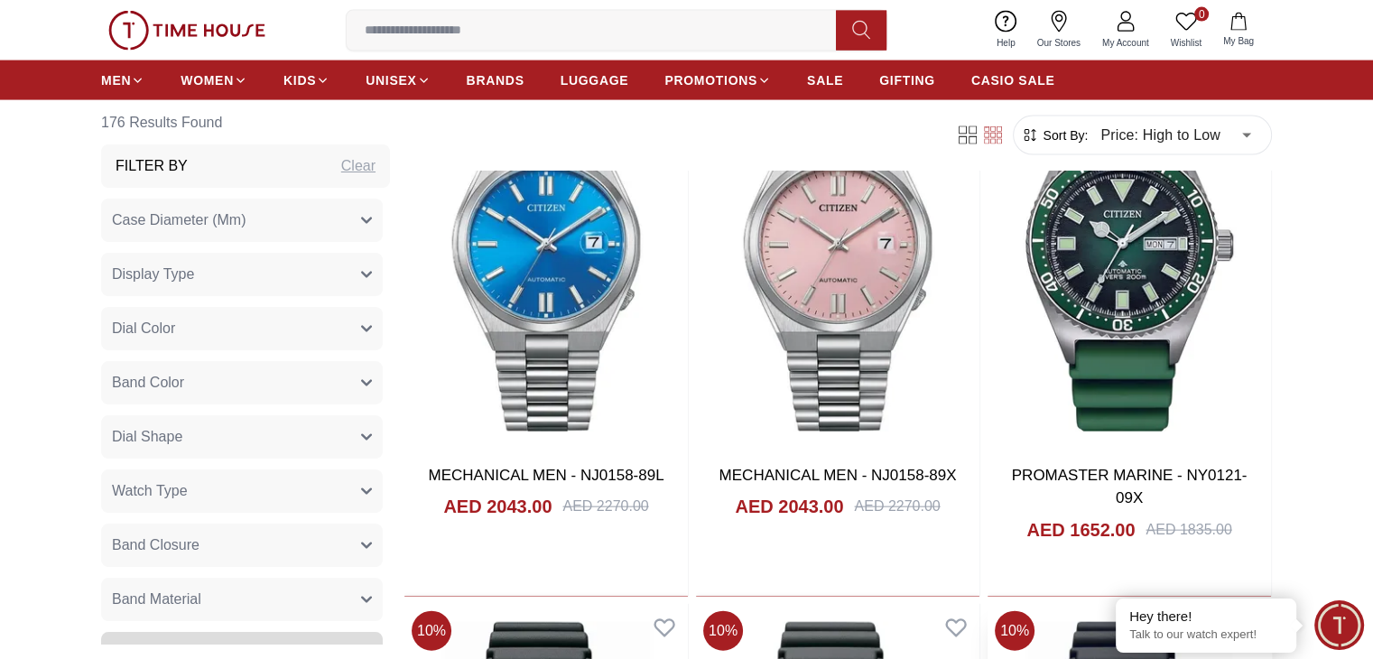
scroll to position [3965, 0]
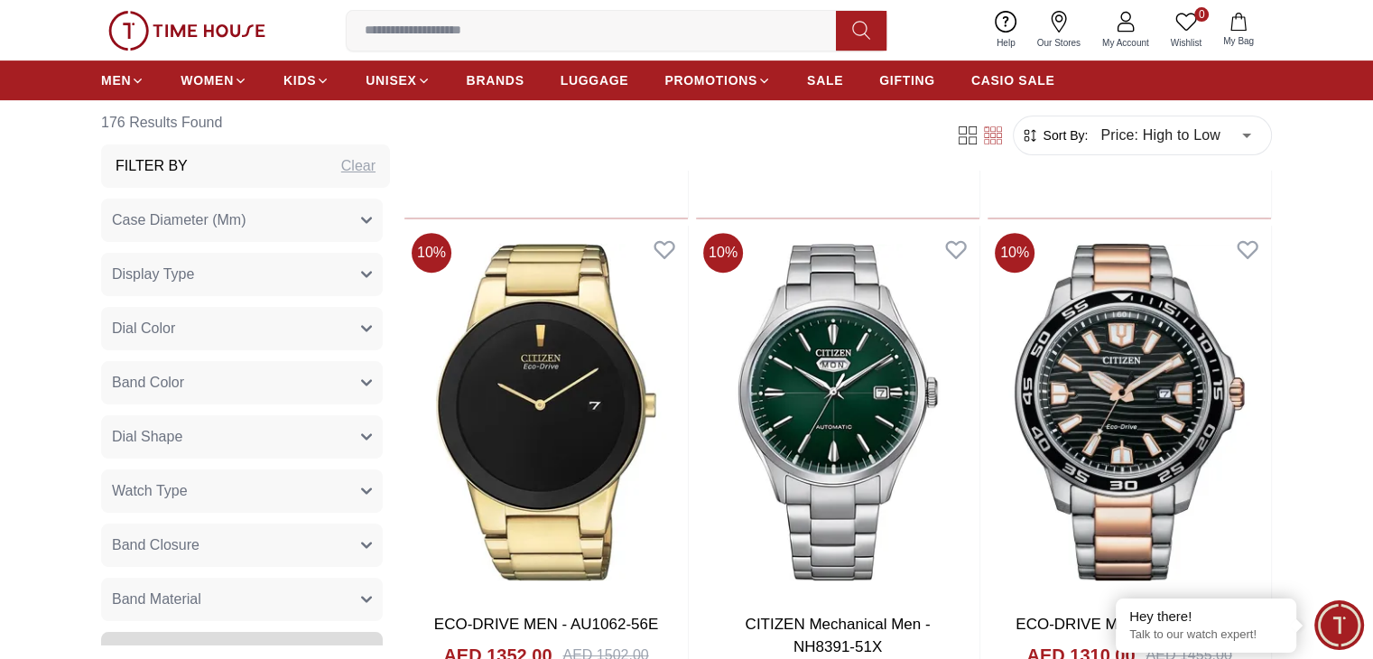
scroll to position [7508, 0]
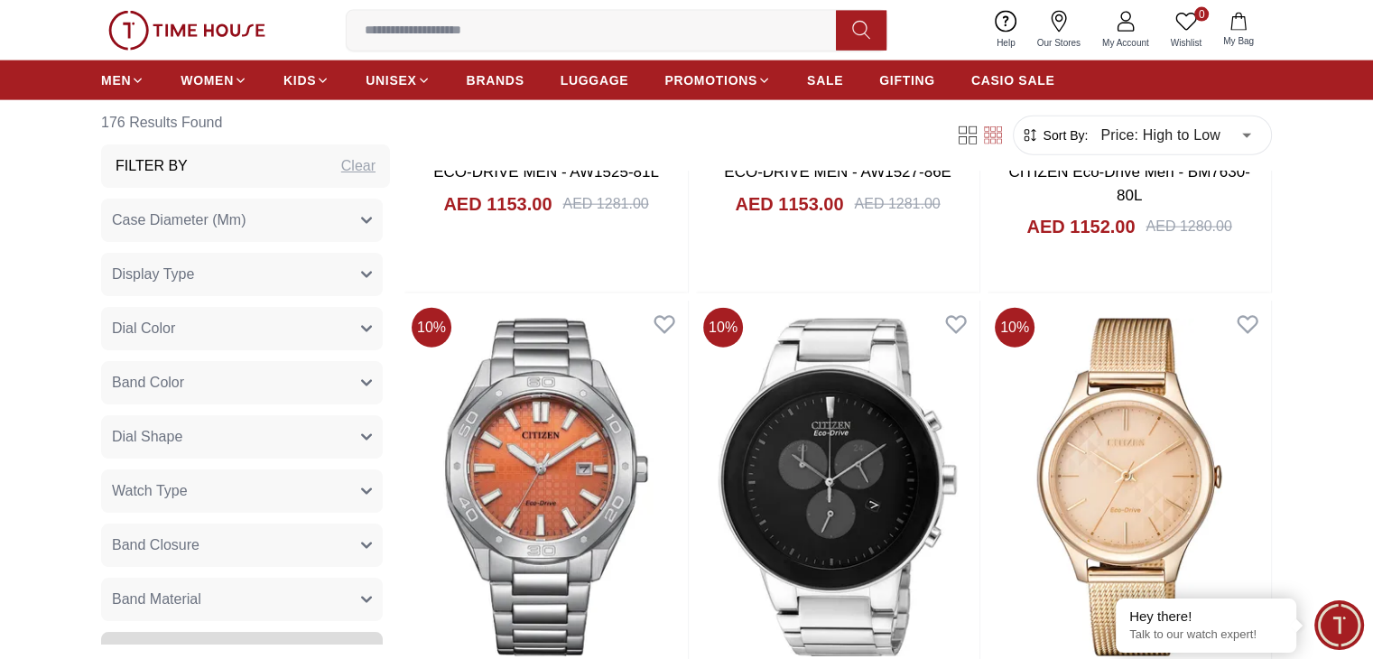
scroll to position [11124, 0]
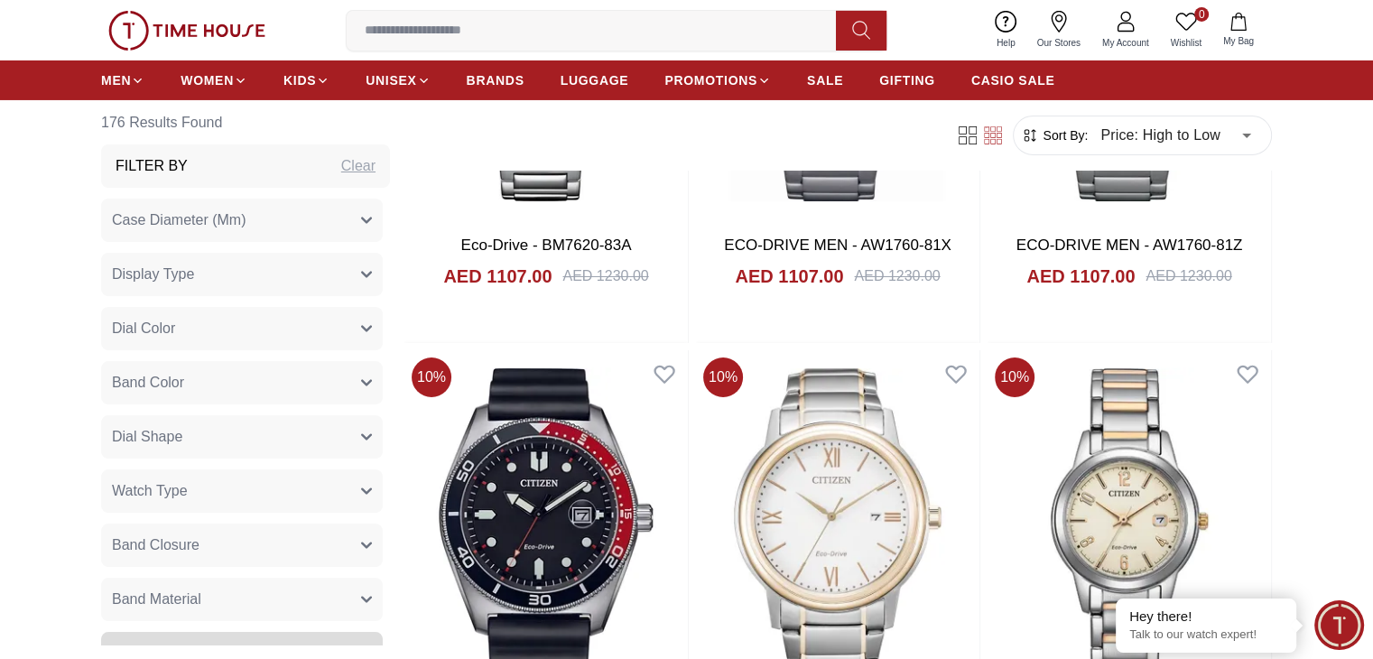
scroll to position [13162, 0]
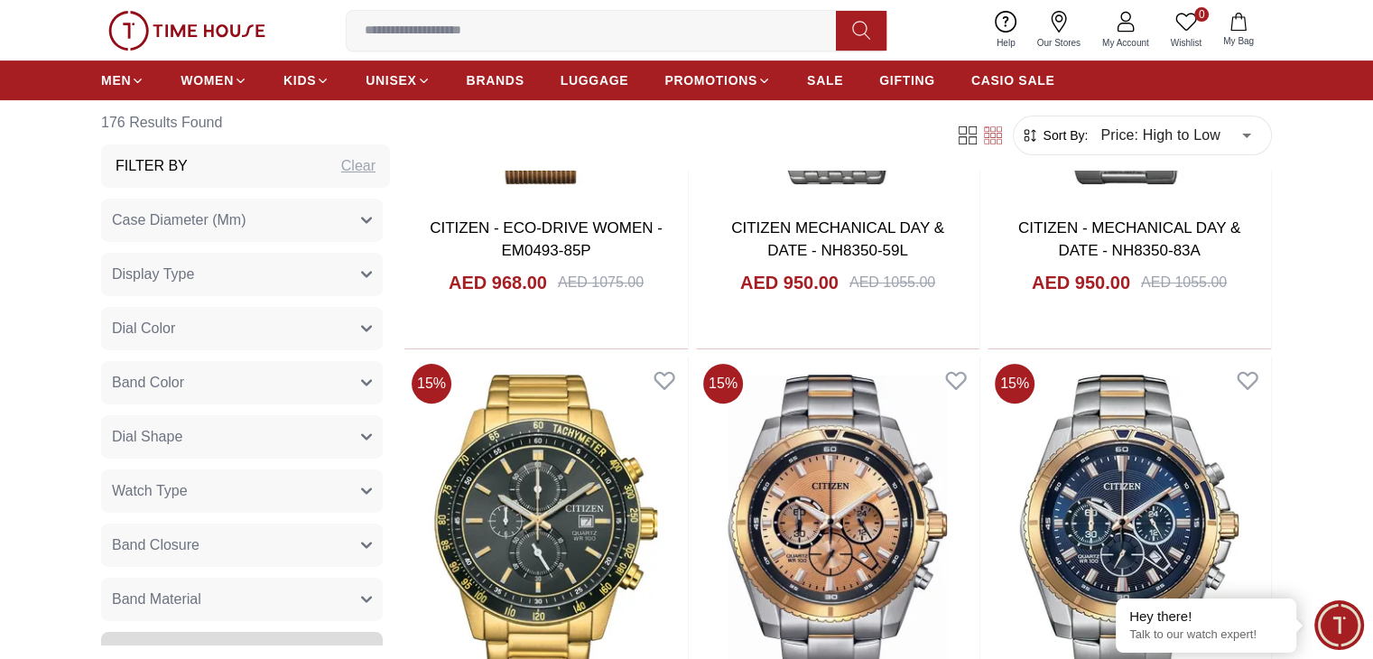
scroll to position [14211, 0]
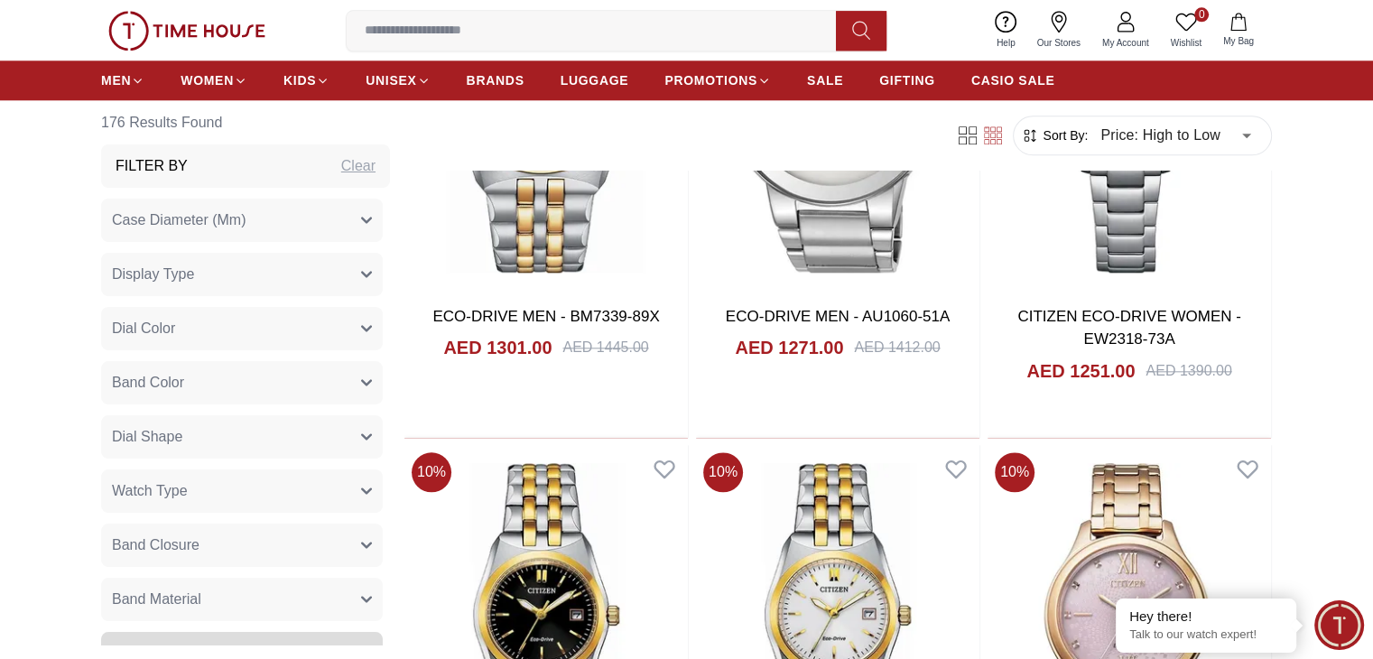
scroll to position [8869, 0]
click at [502, 79] on span "BRANDS" at bounding box center [496, 80] width 58 height 18
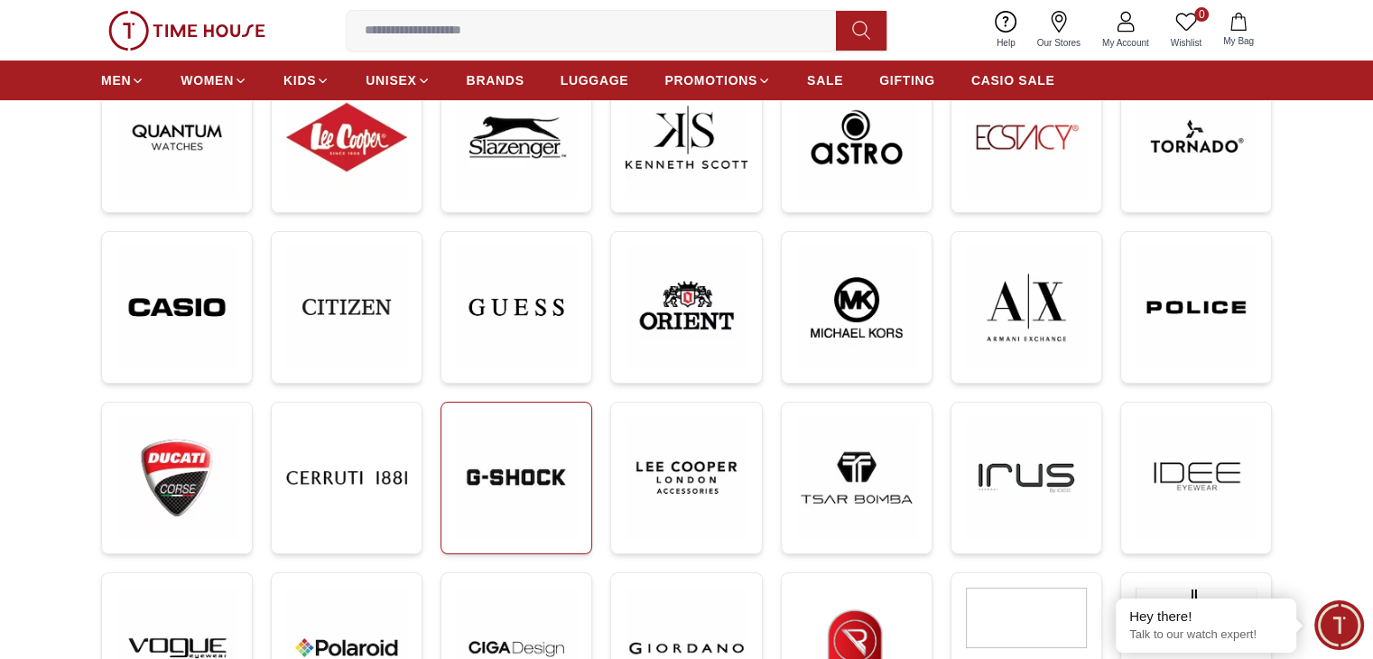
scroll to position [329, 0]
click at [166, 308] on img at bounding box center [176, 307] width 121 height 122
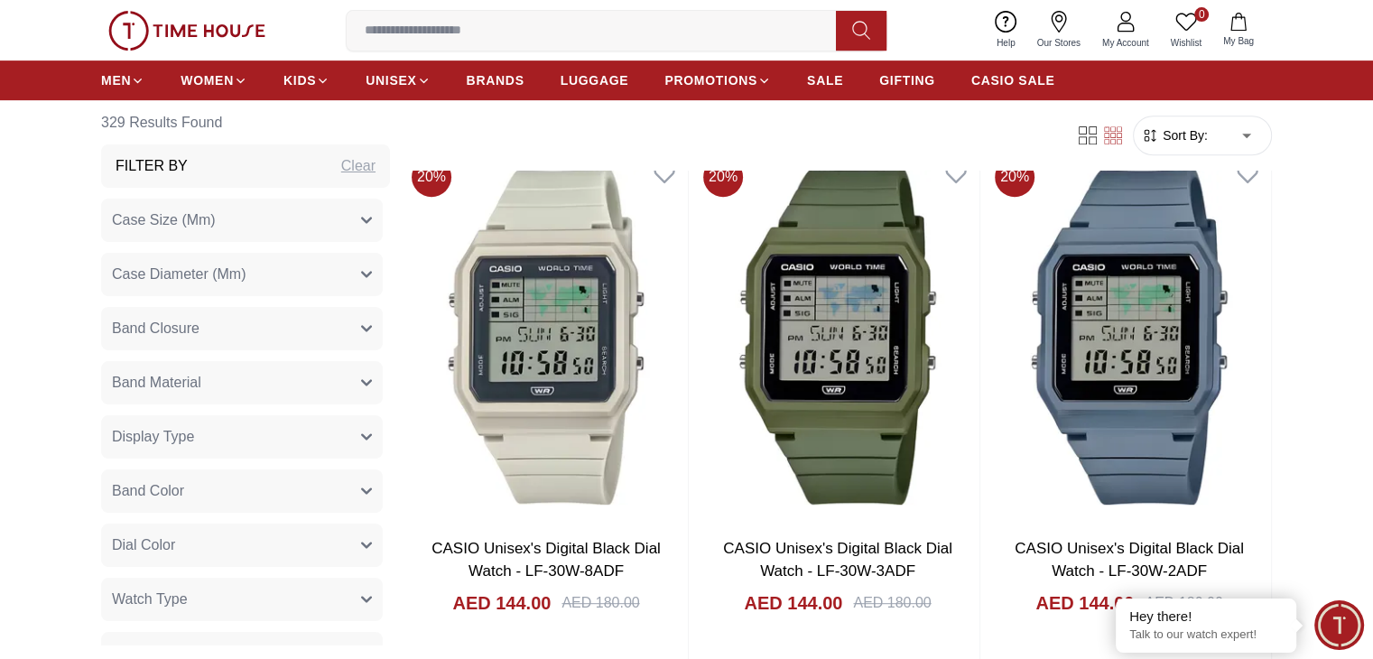
scroll to position [802, 0]
click at [1186, 141] on span "Sort By:" at bounding box center [1183, 135] width 49 height 18
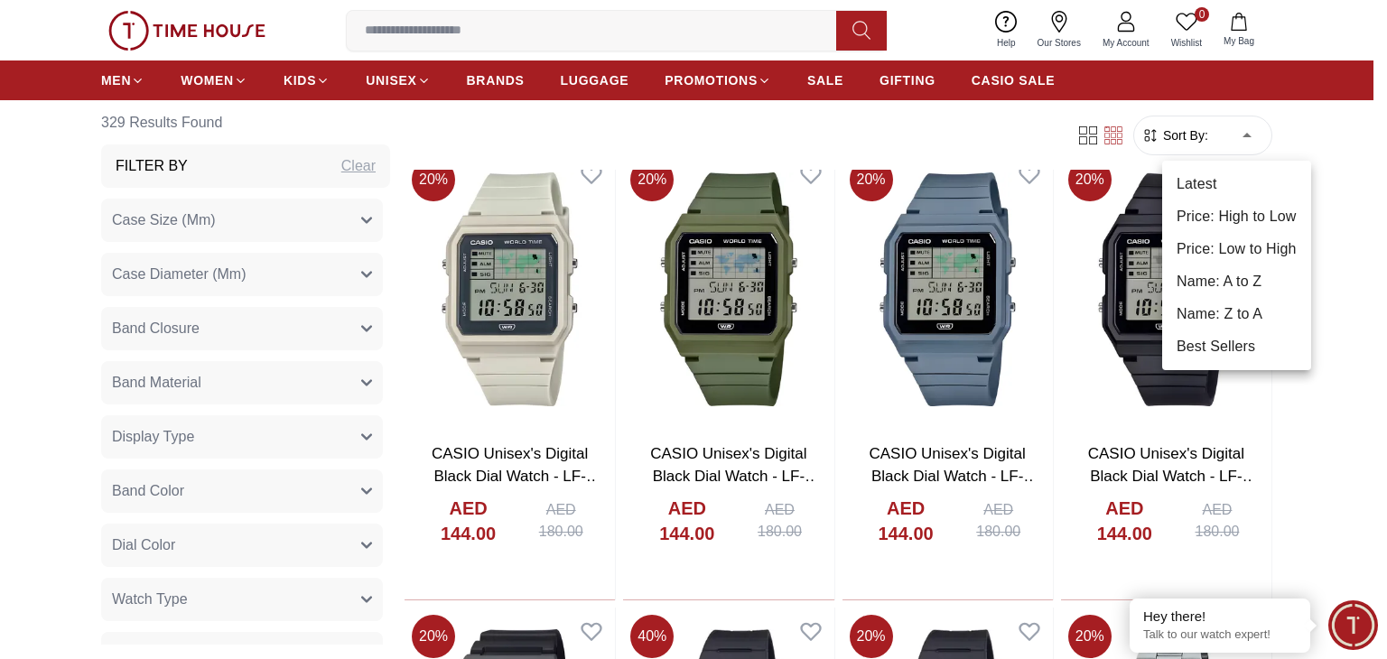
click at [1233, 214] on li "Price: High to Low" at bounding box center [1236, 216] width 149 height 33
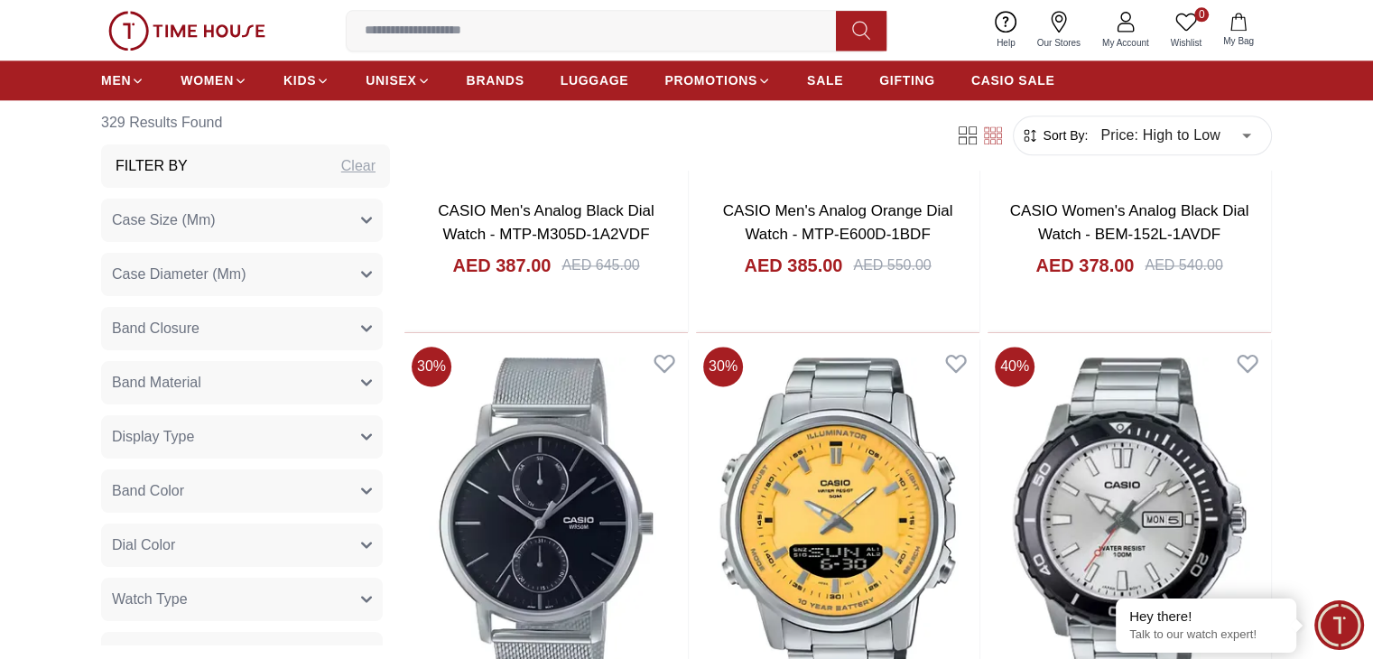
scroll to position [2202, 0]
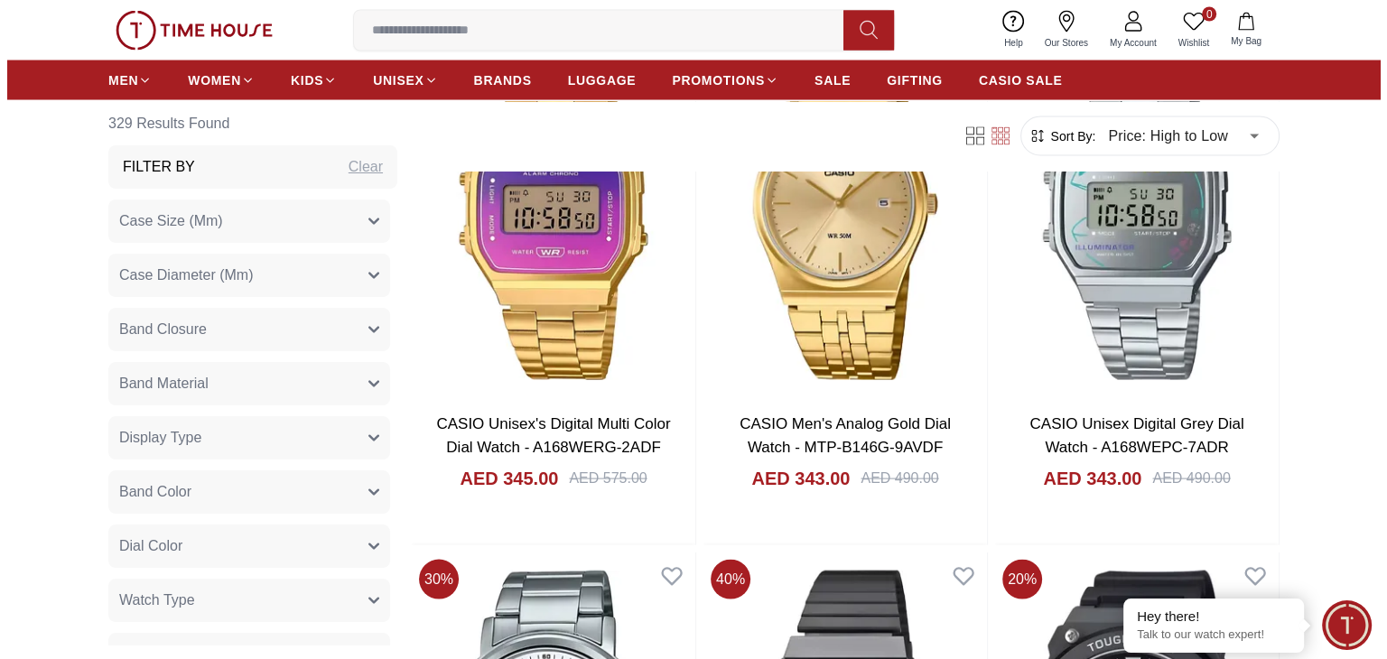
scroll to position [3565, 0]
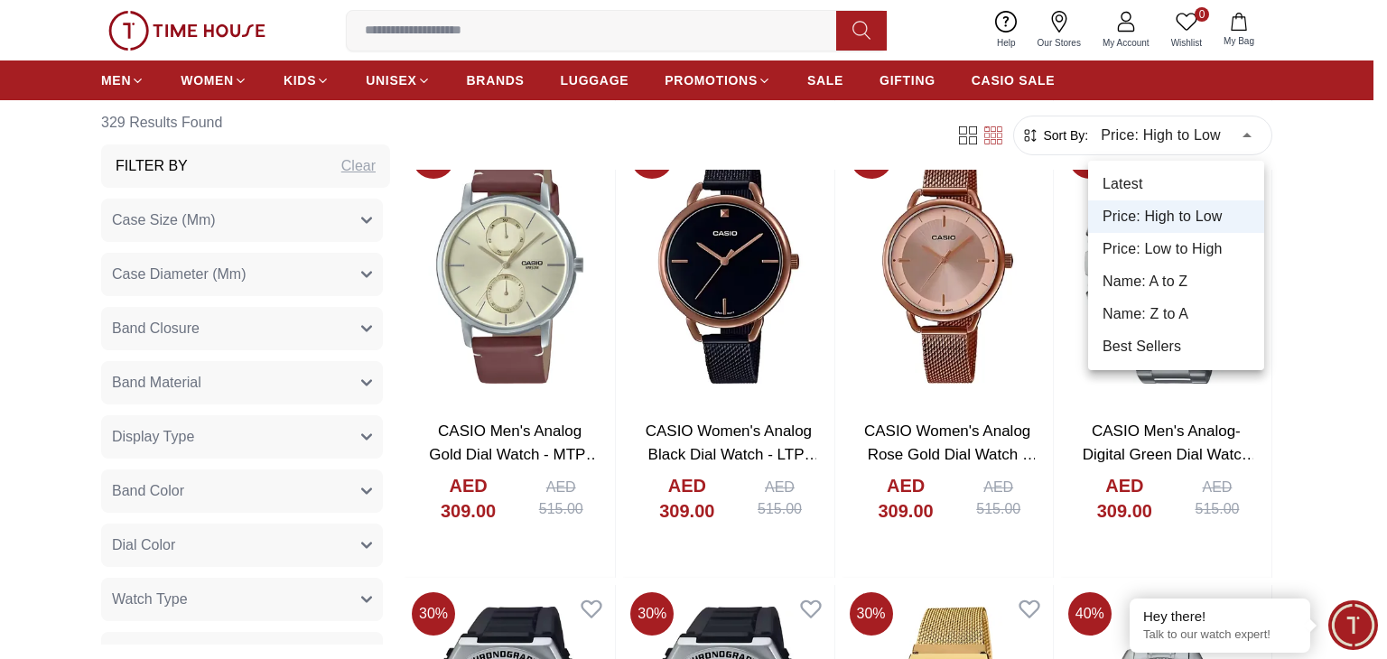
click at [1174, 255] on li "Price: Low to High" at bounding box center [1176, 249] width 176 height 33
type input "*"
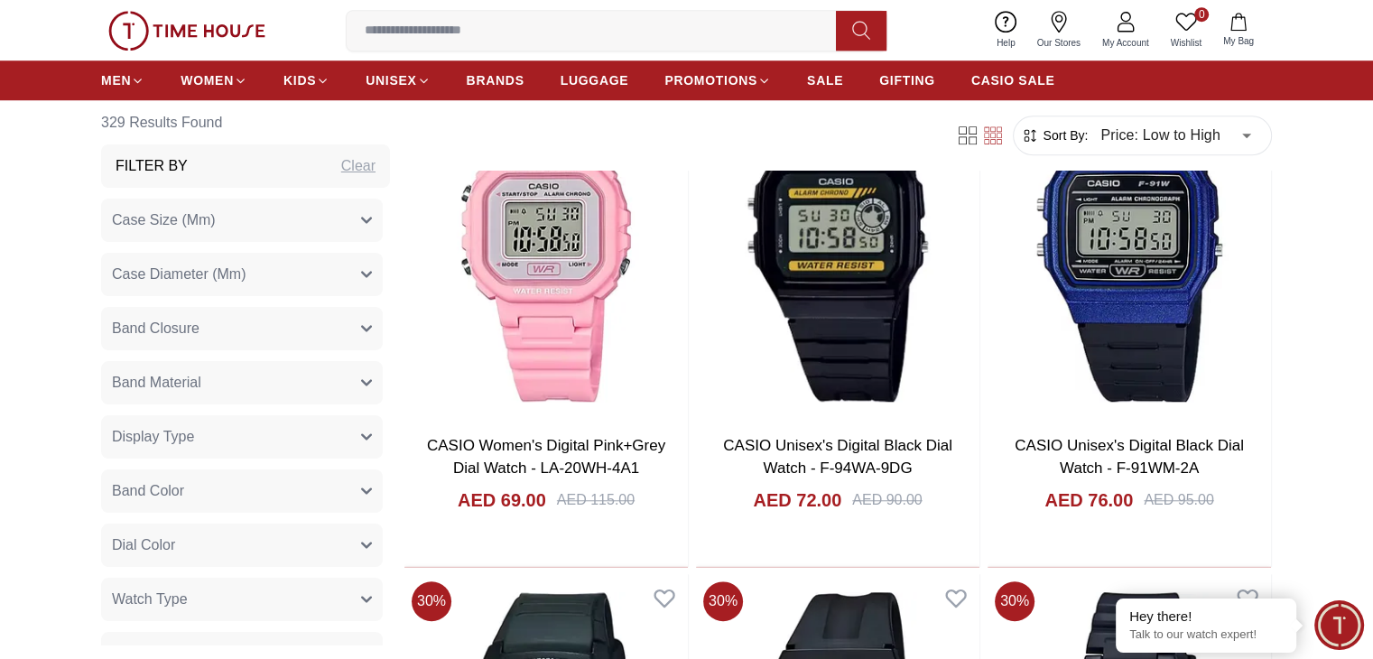
scroll to position [3306, 0]
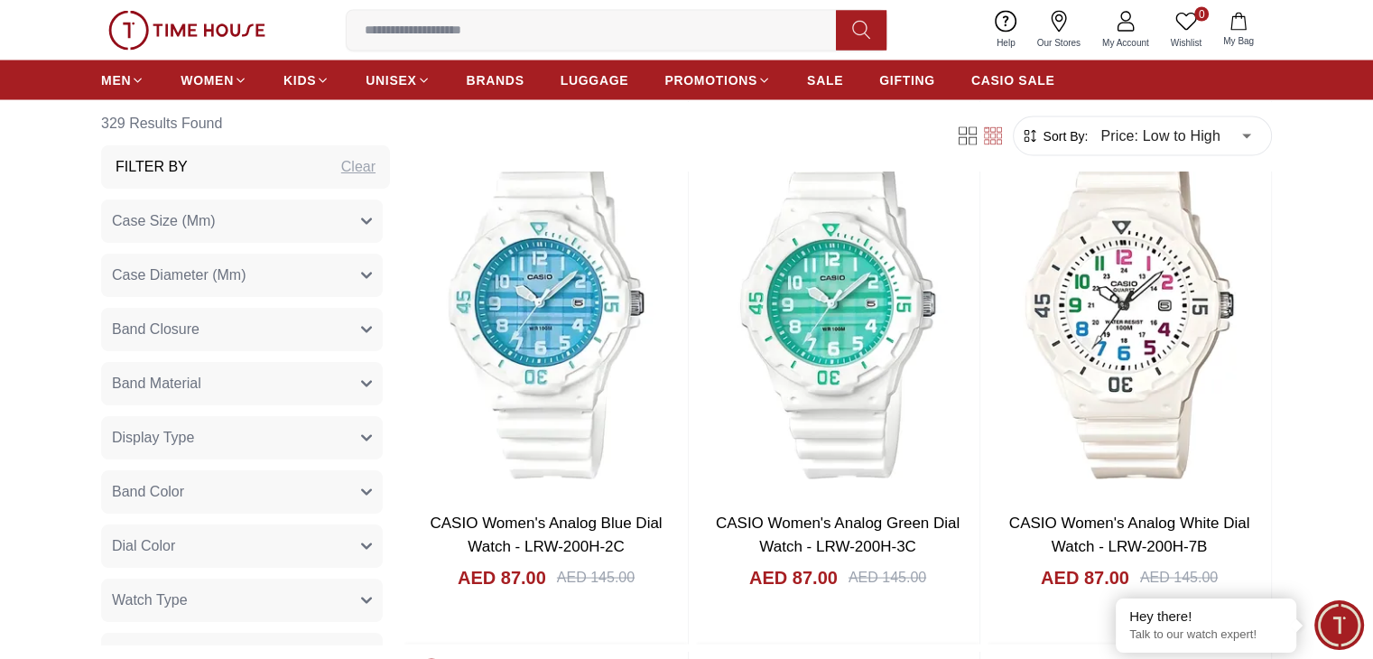
scroll to position [3465, 0]
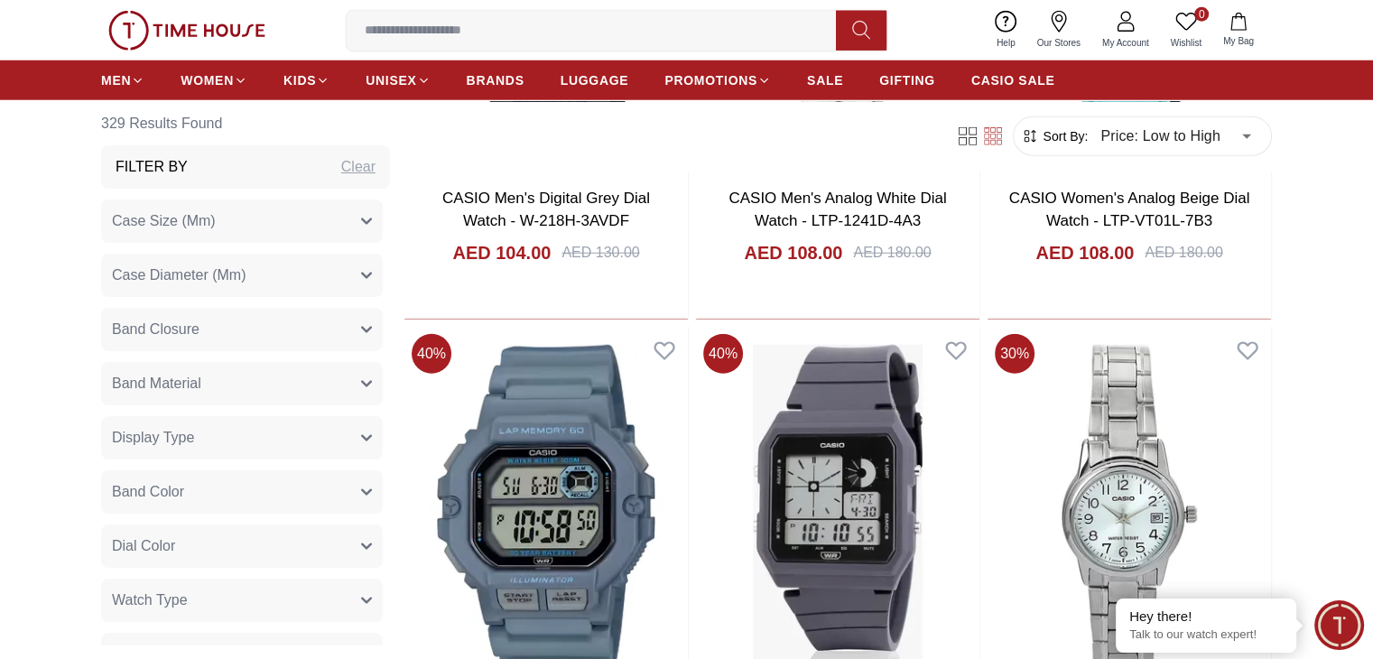
scroll to position [4891, 0]
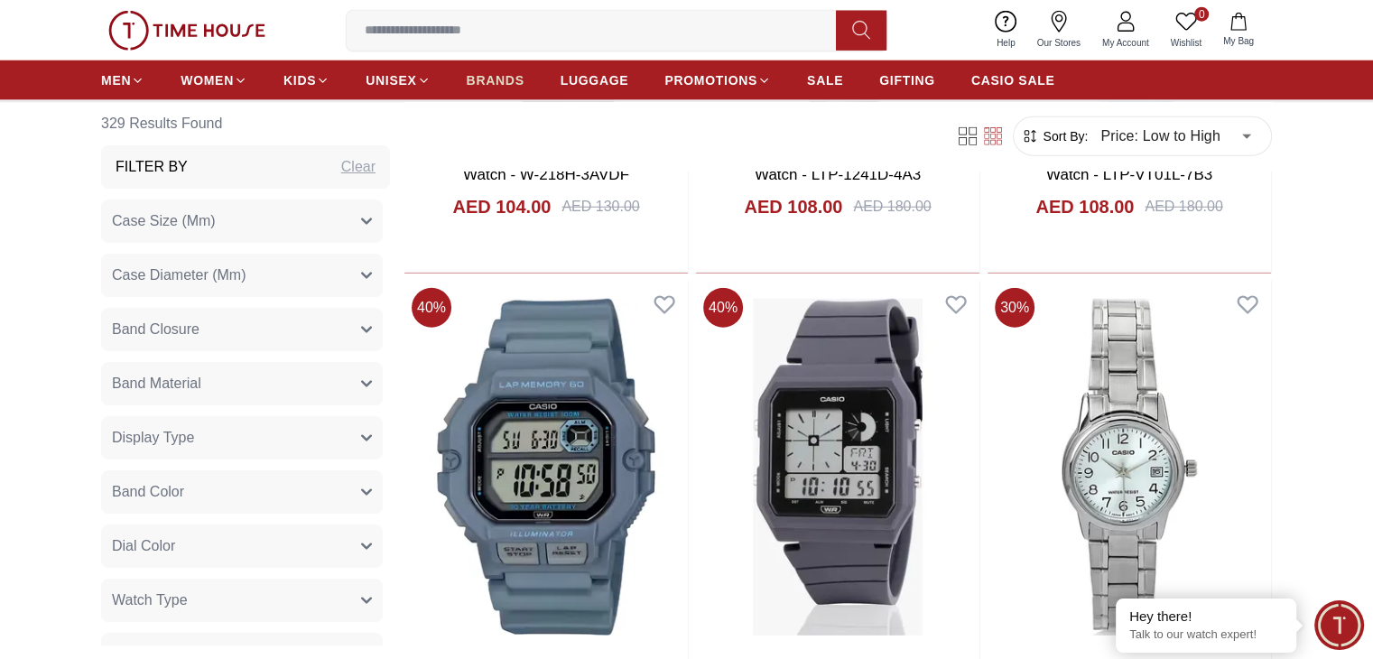
click at [495, 78] on span "BRANDS" at bounding box center [496, 80] width 58 height 18
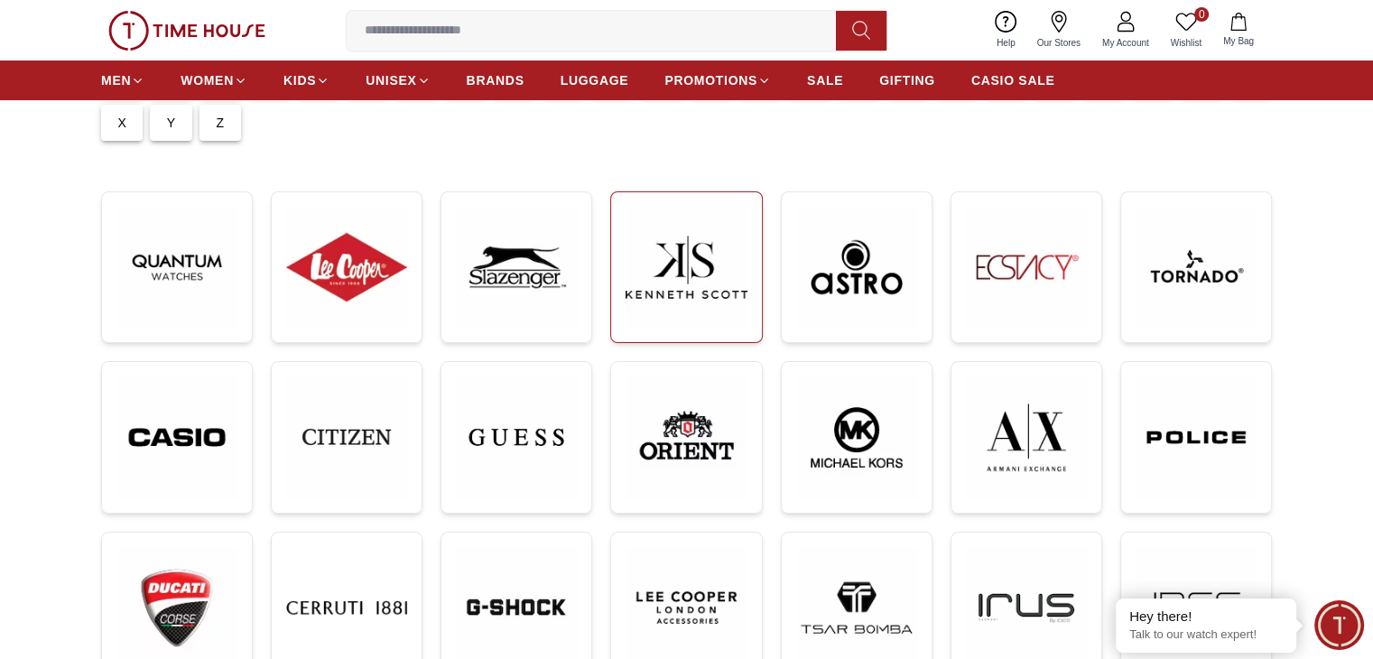
scroll to position [201, 0]
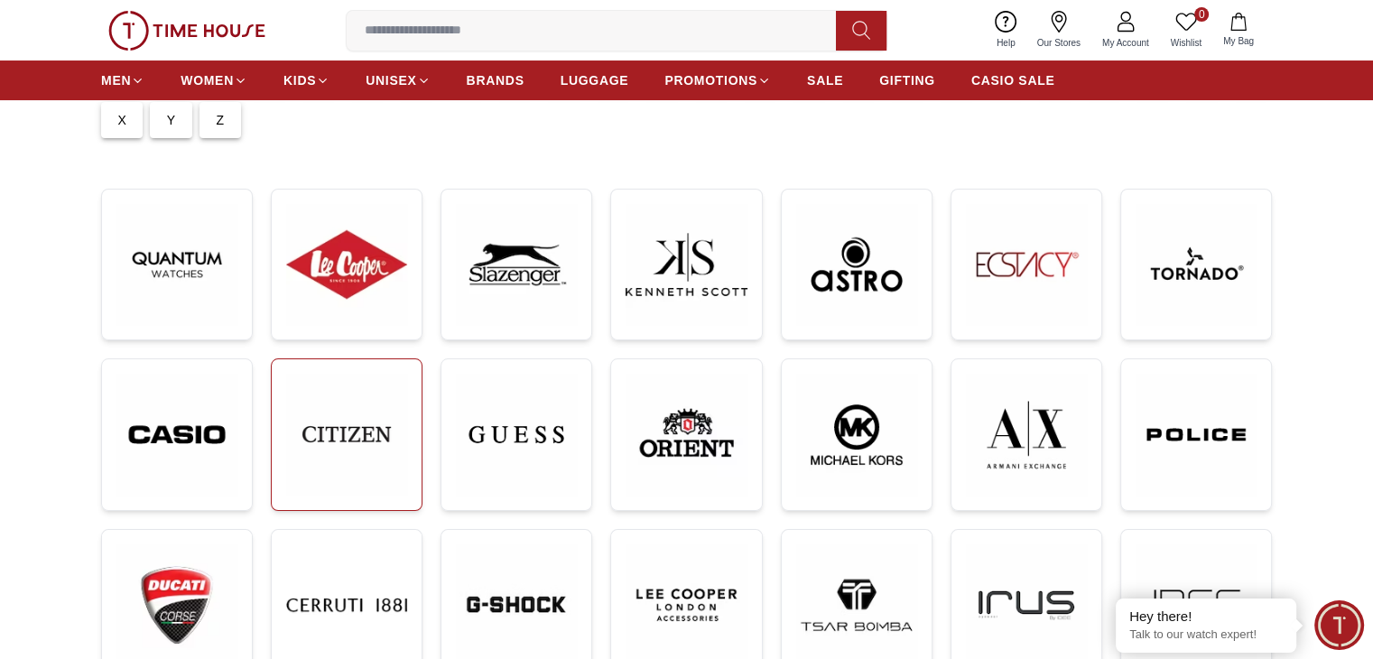
click at [358, 430] on img at bounding box center [346, 434] width 121 height 121
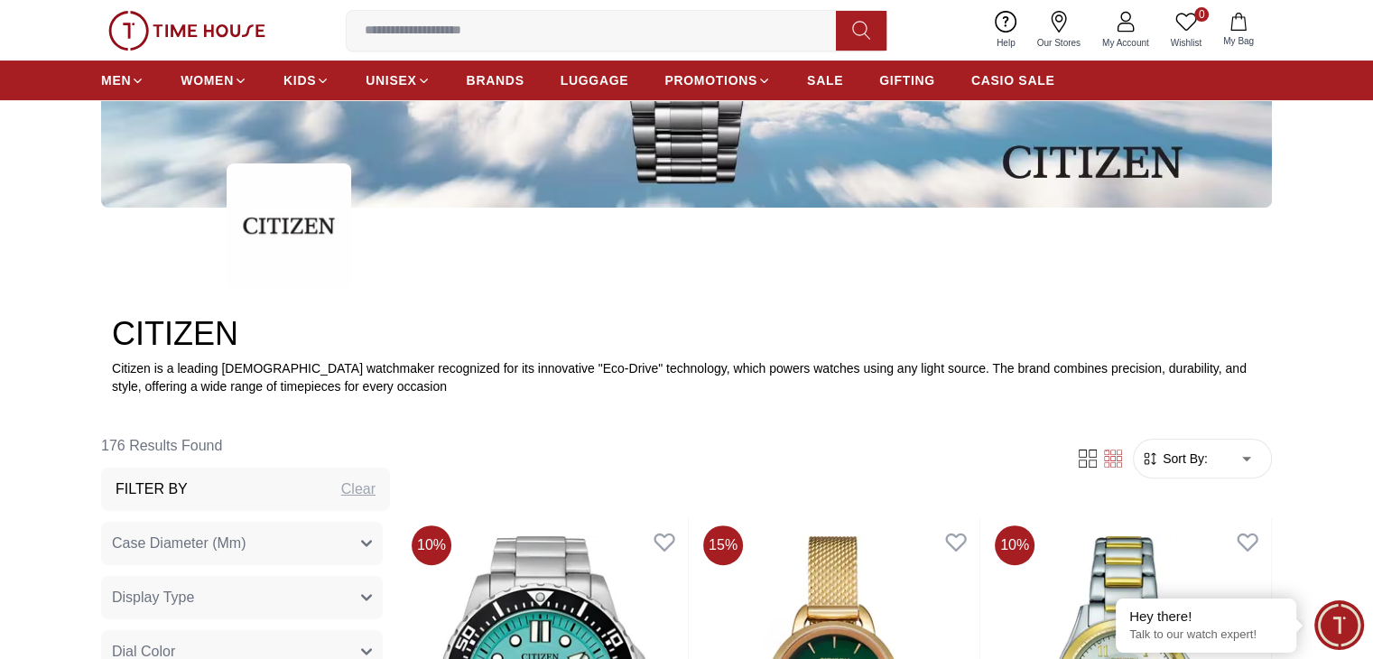
scroll to position [401, 0]
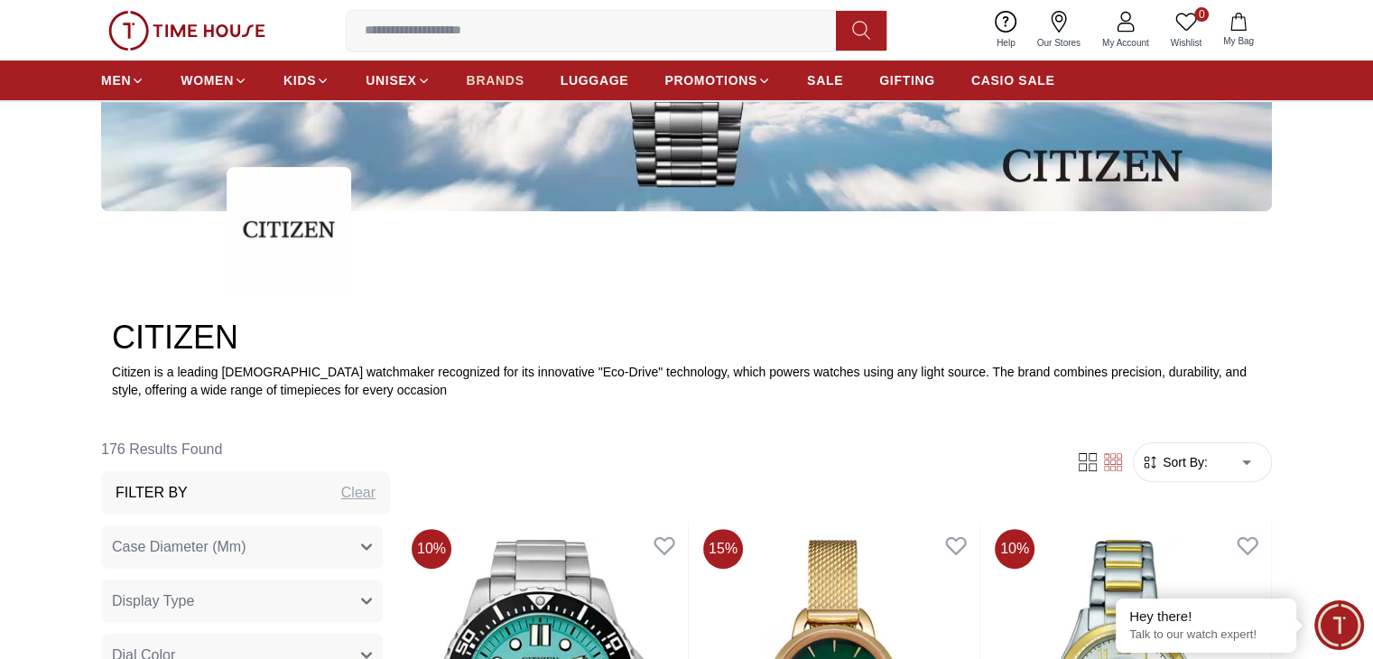
click at [502, 75] on span "BRANDS" at bounding box center [496, 80] width 58 height 18
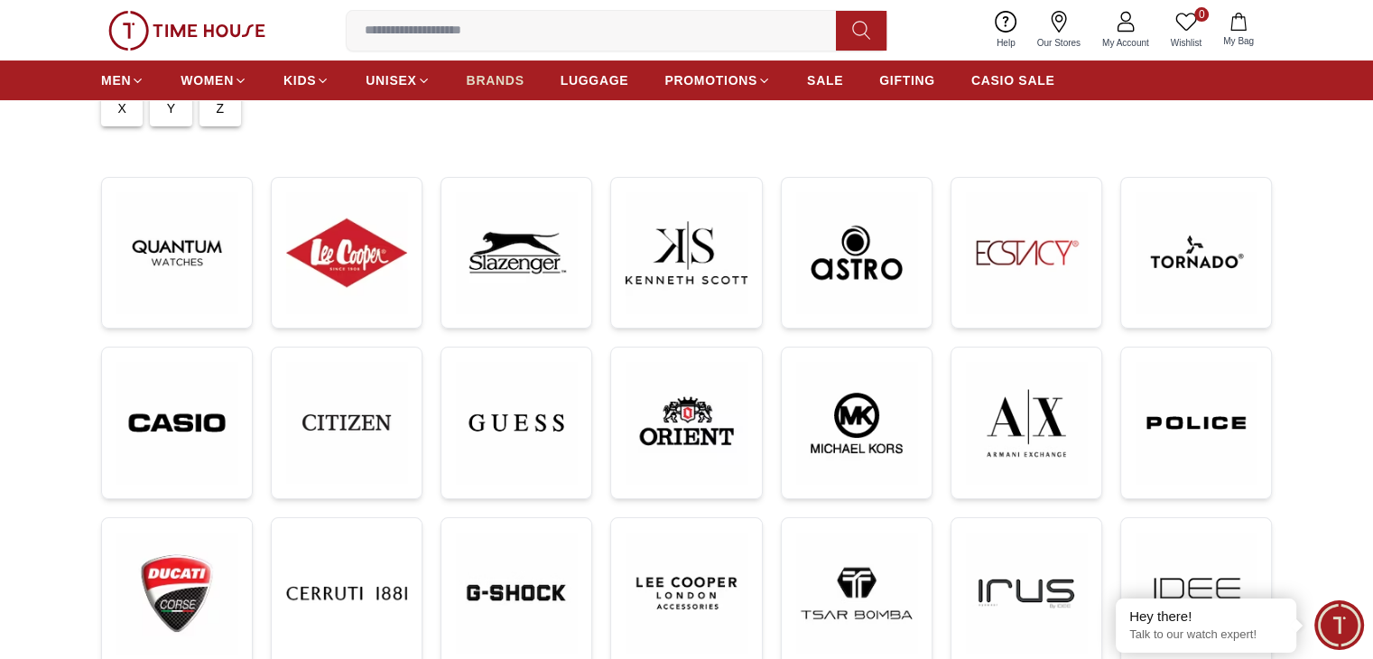
scroll to position [218, 0]
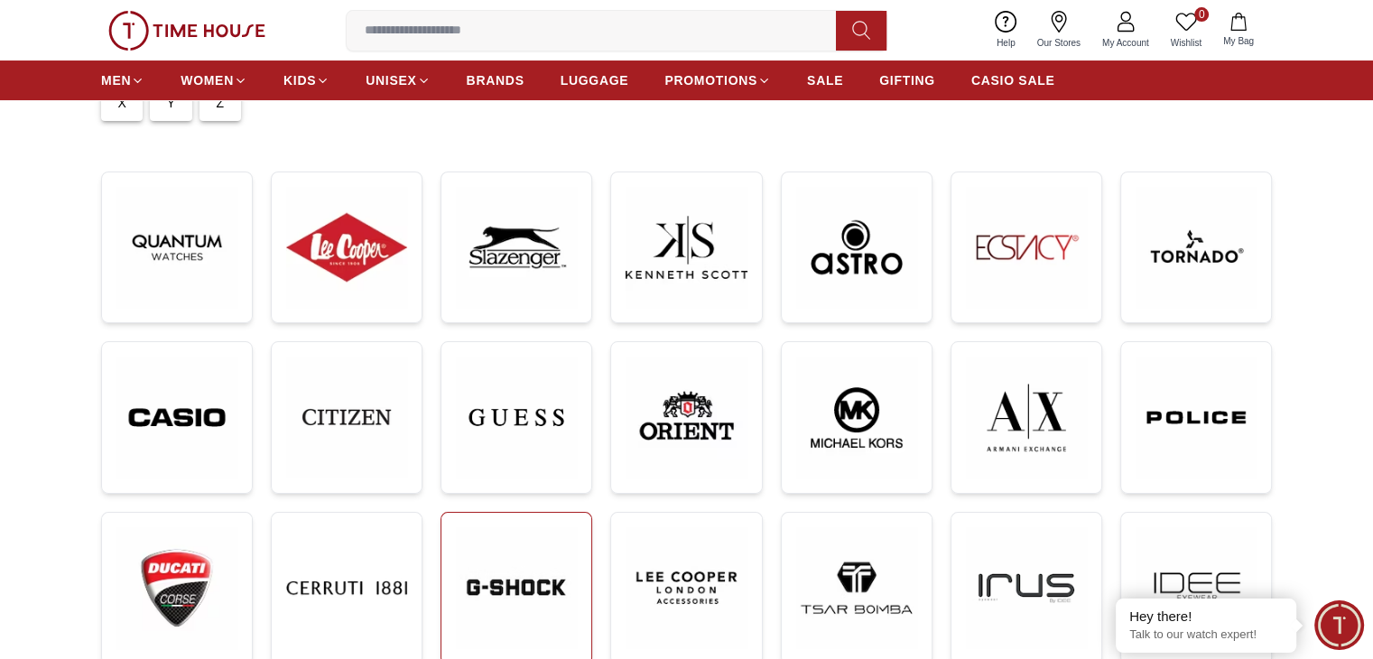
click at [546, 590] on img at bounding box center [516, 587] width 121 height 121
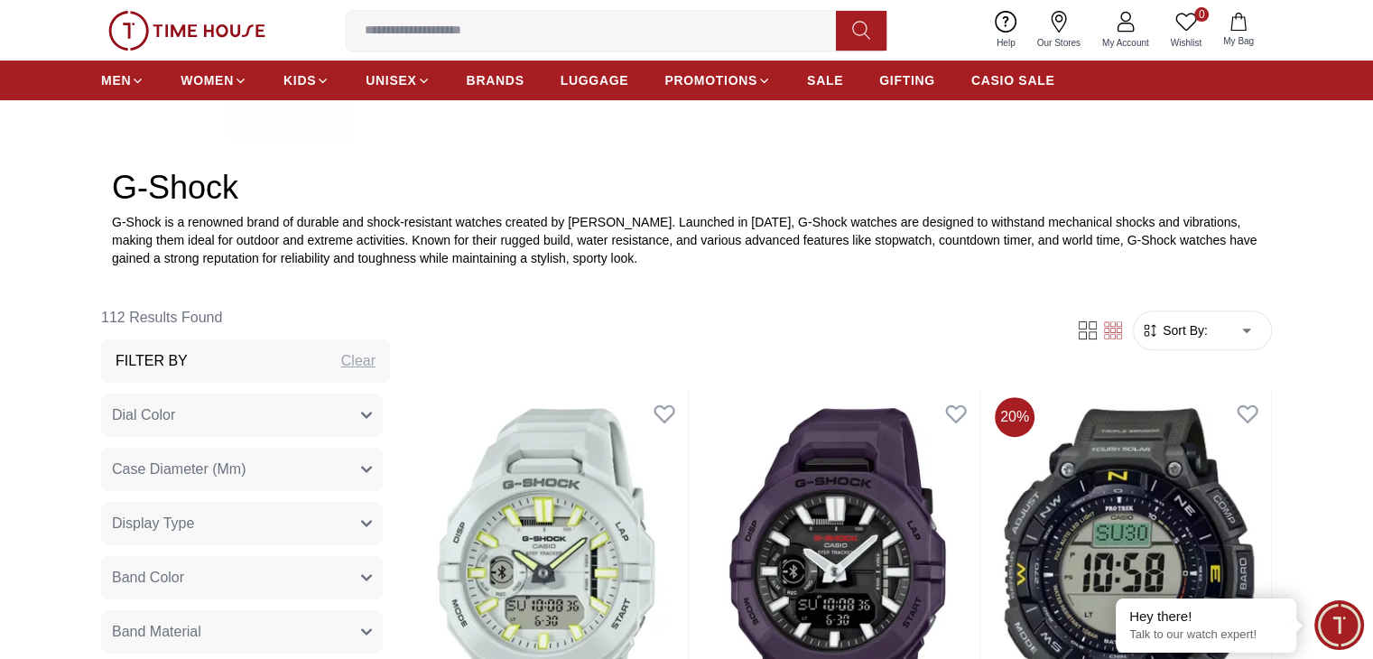
scroll to position [571, 0]
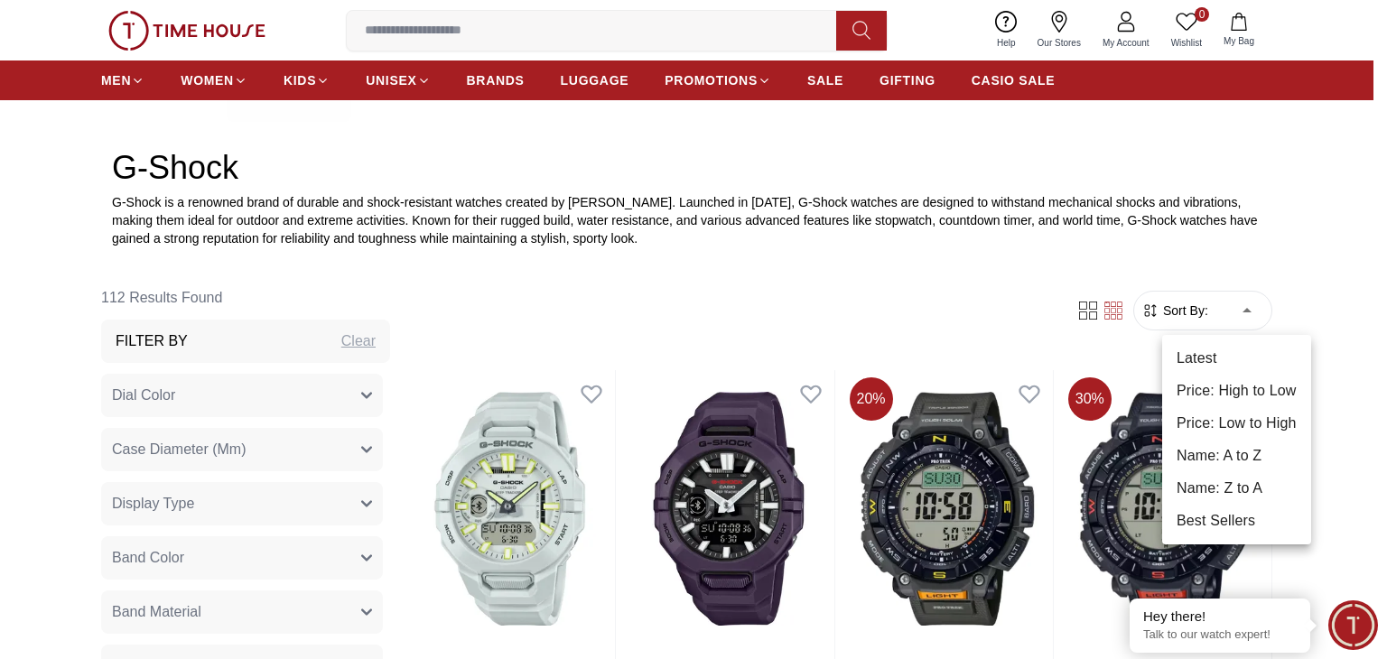
click at [1228, 386] on li "Price: High to Low" at bounding box center [1236, 391] width 149 height 33
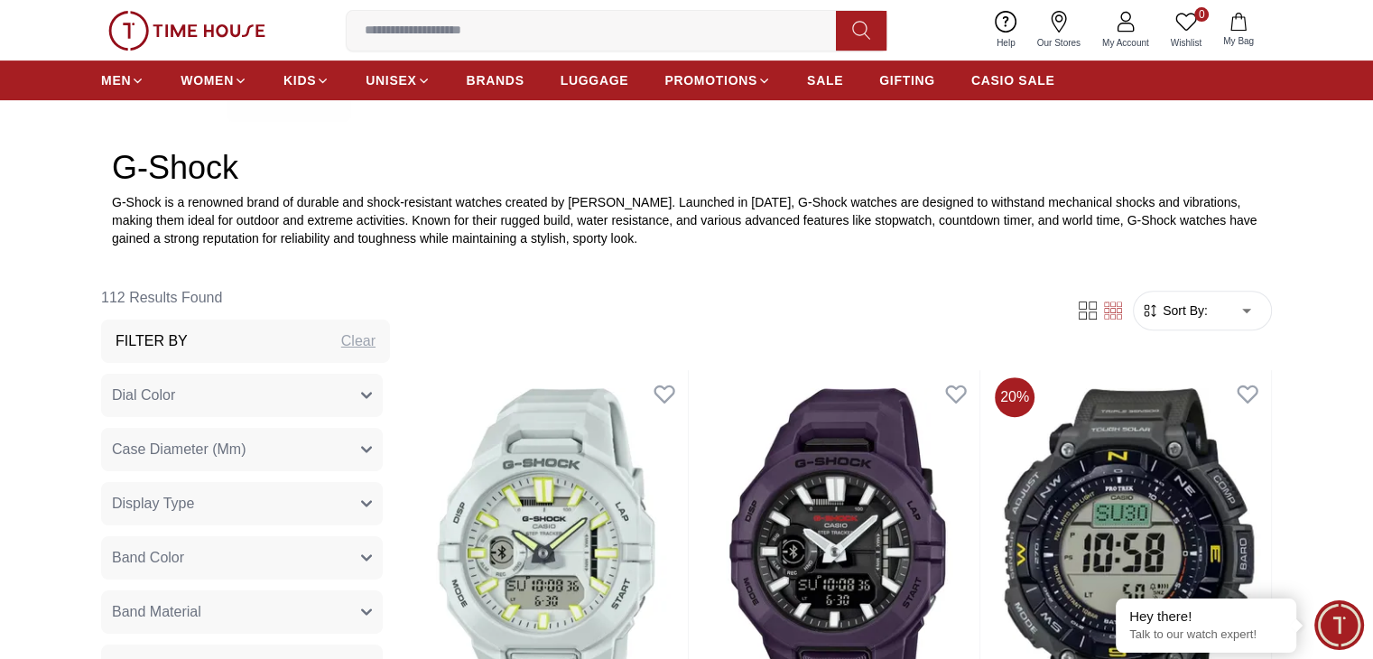
type input "*"
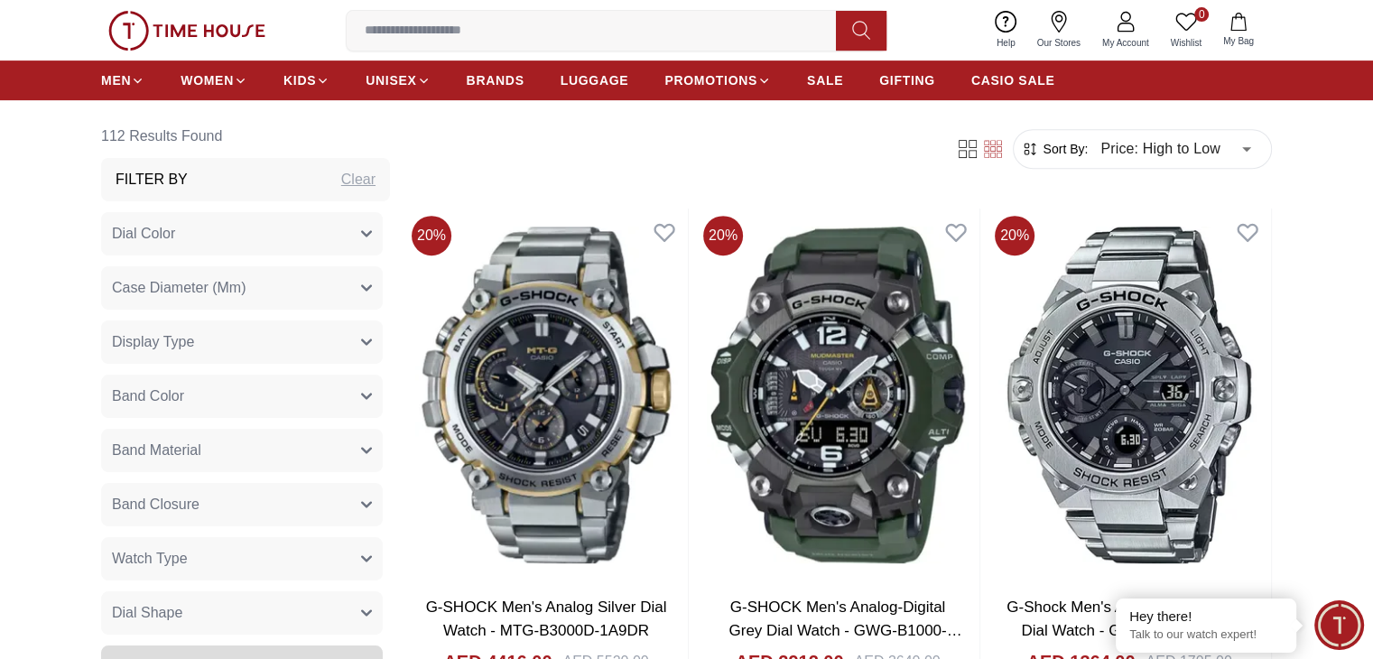
scroll to position [733, 0]
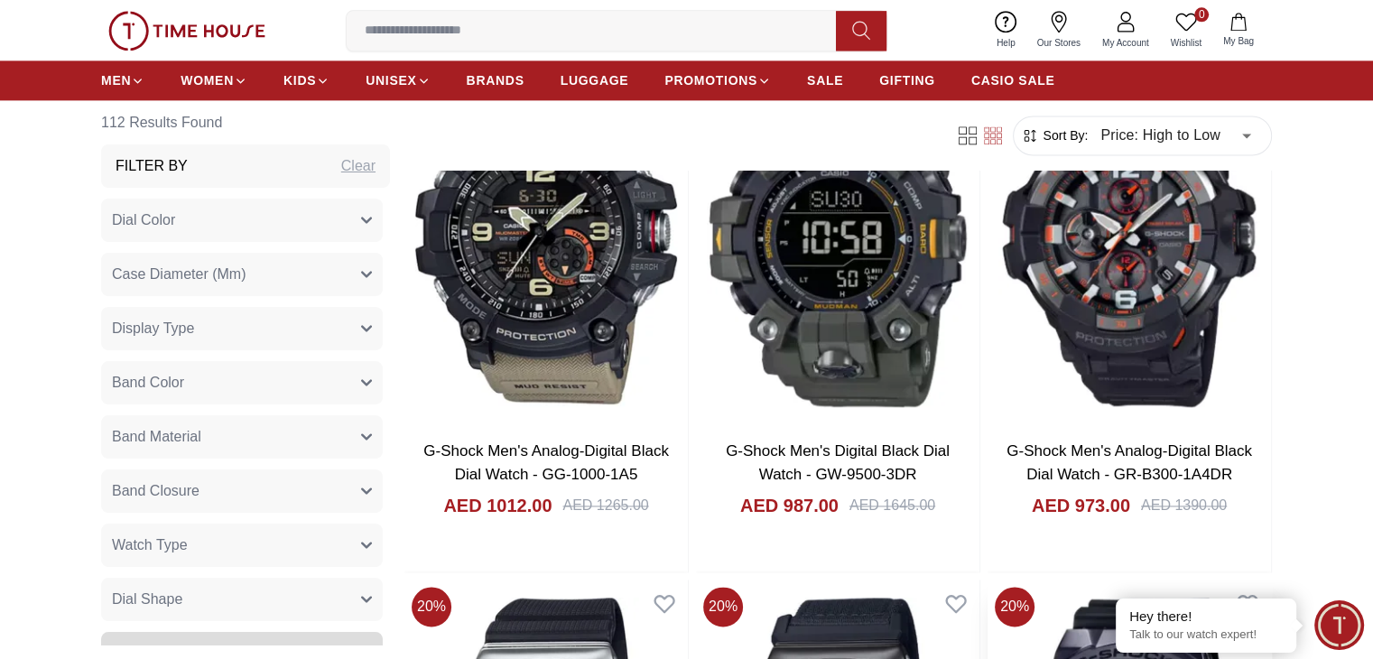
scroll to position [2526, 0]
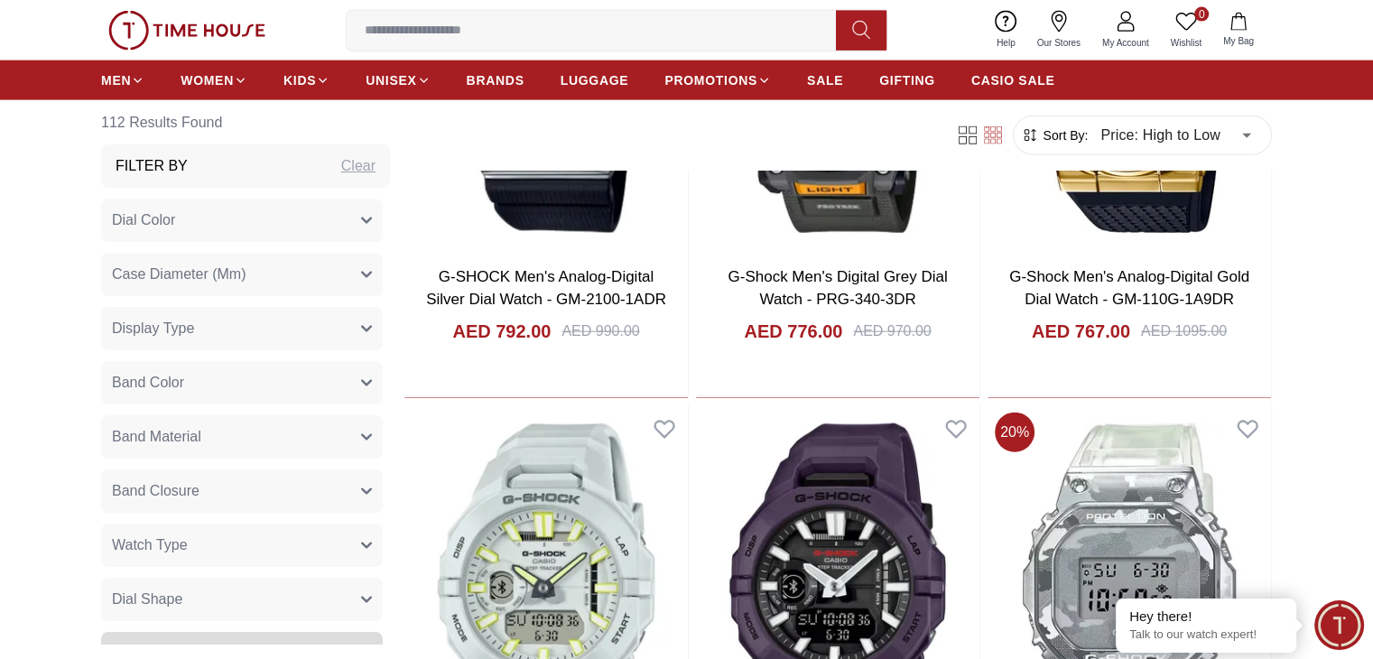
scroll to position [4253, 0]
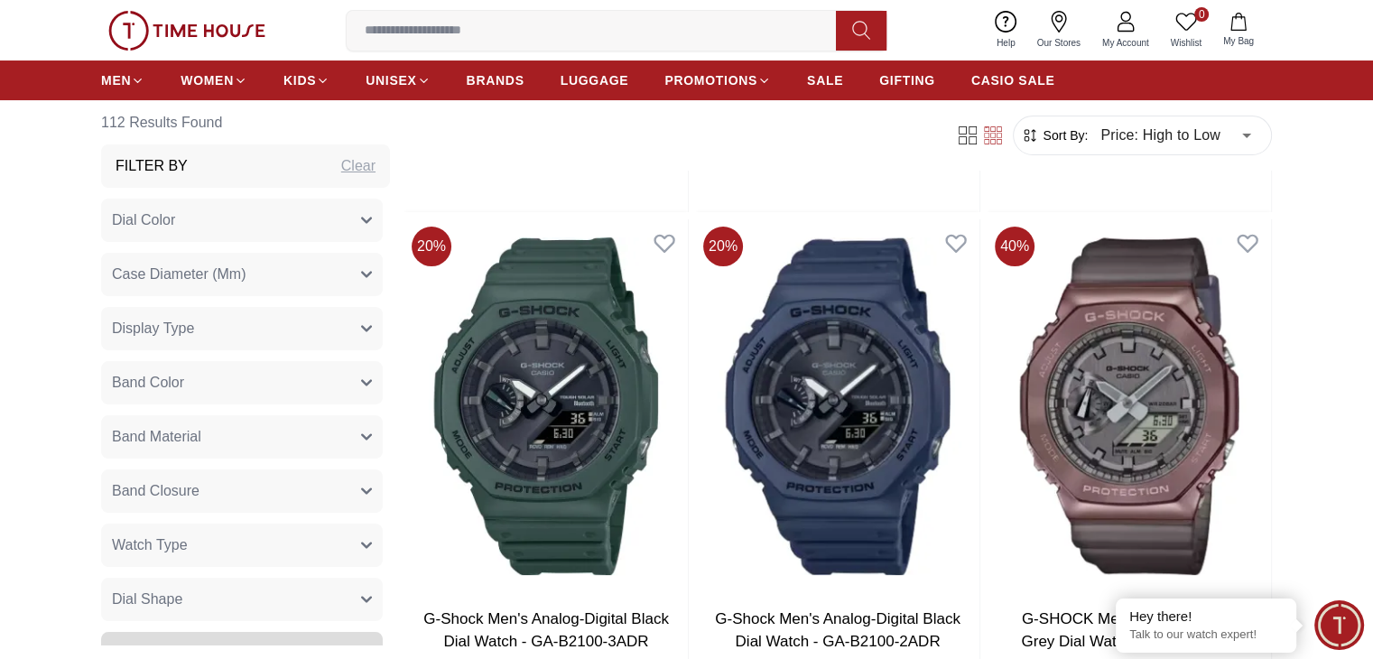
scroll to position [7055, 0]
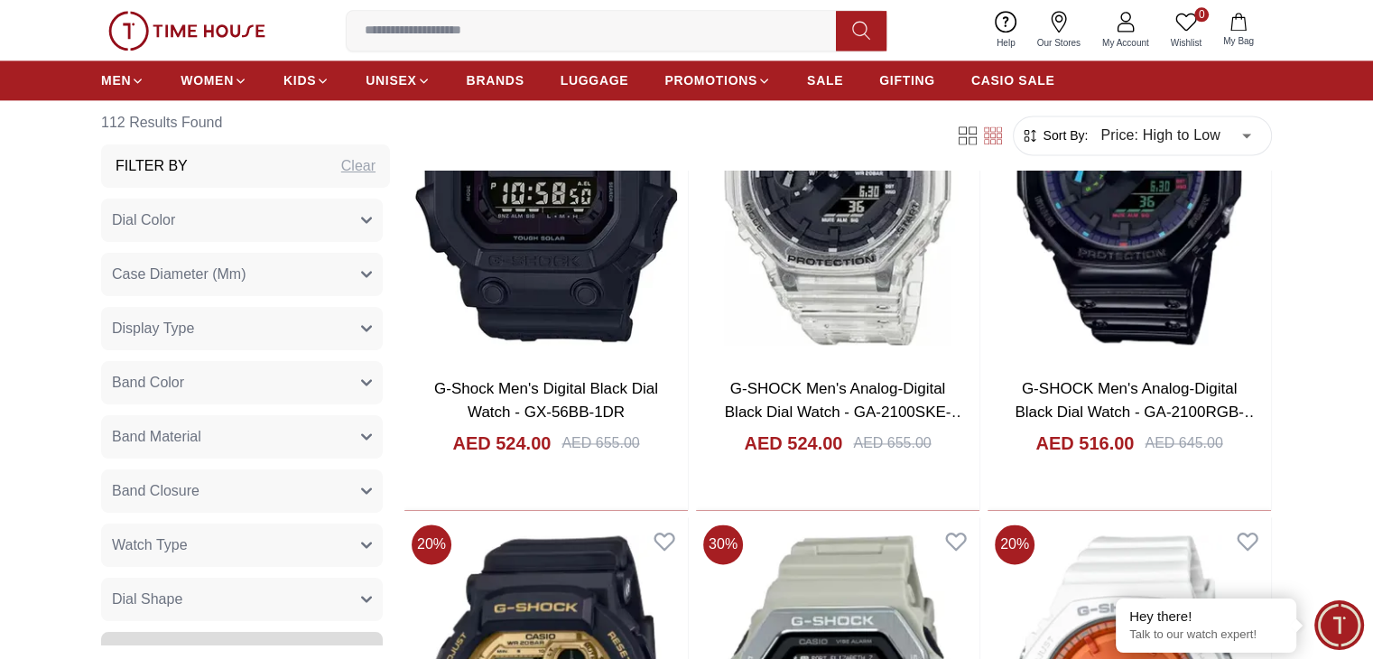
scroll to position [9390, 0]
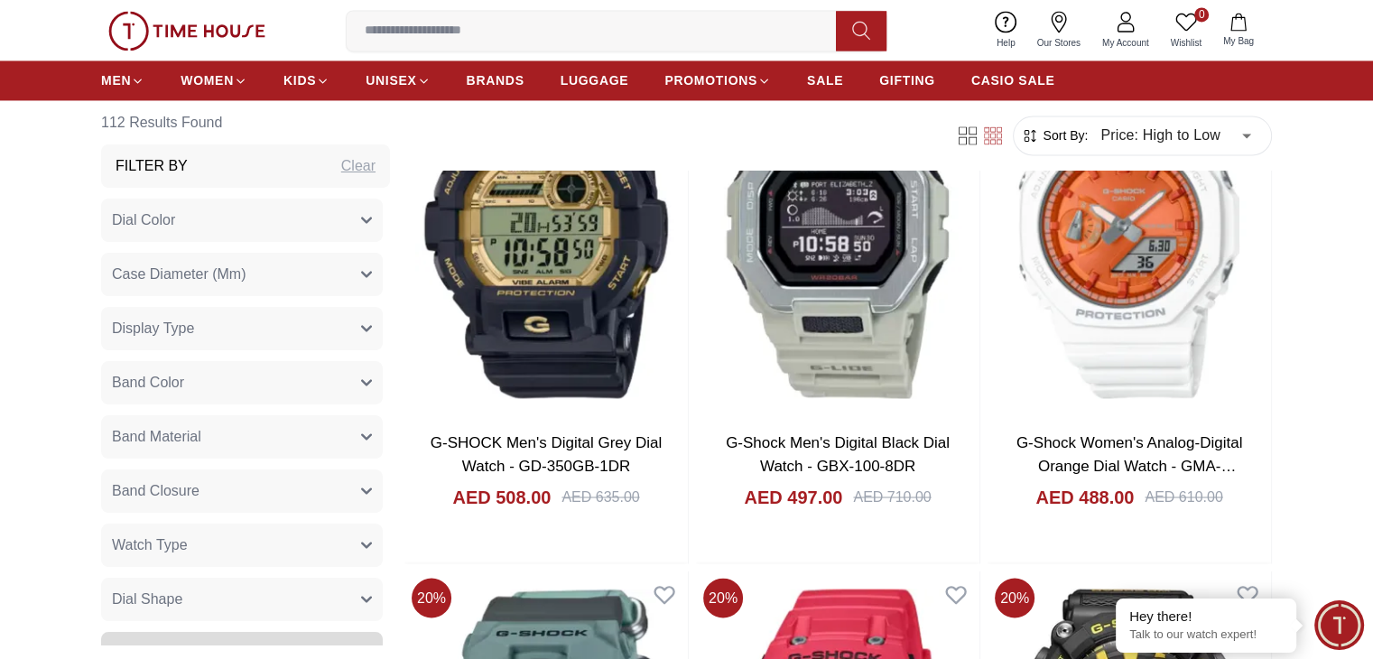
scroll to position [9865, 0]
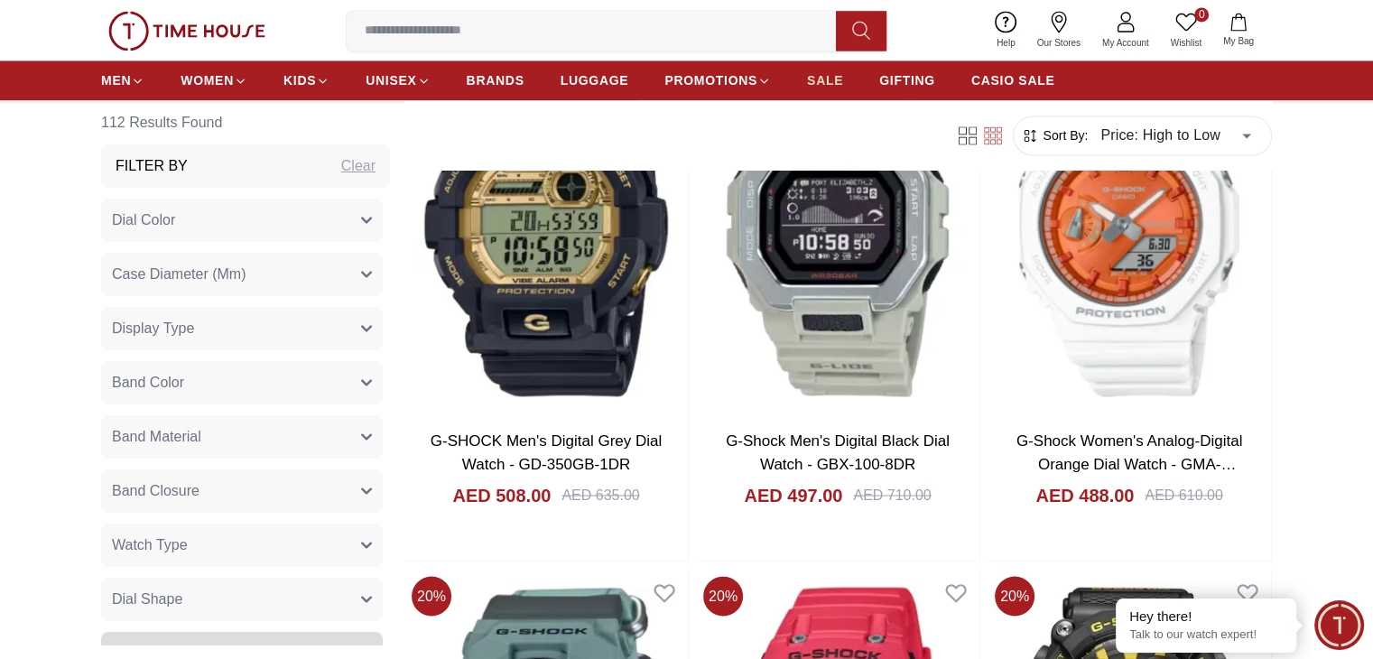
click at [823, 80] on span "SALE" at bounding box center [825, 80] width 36 height 18
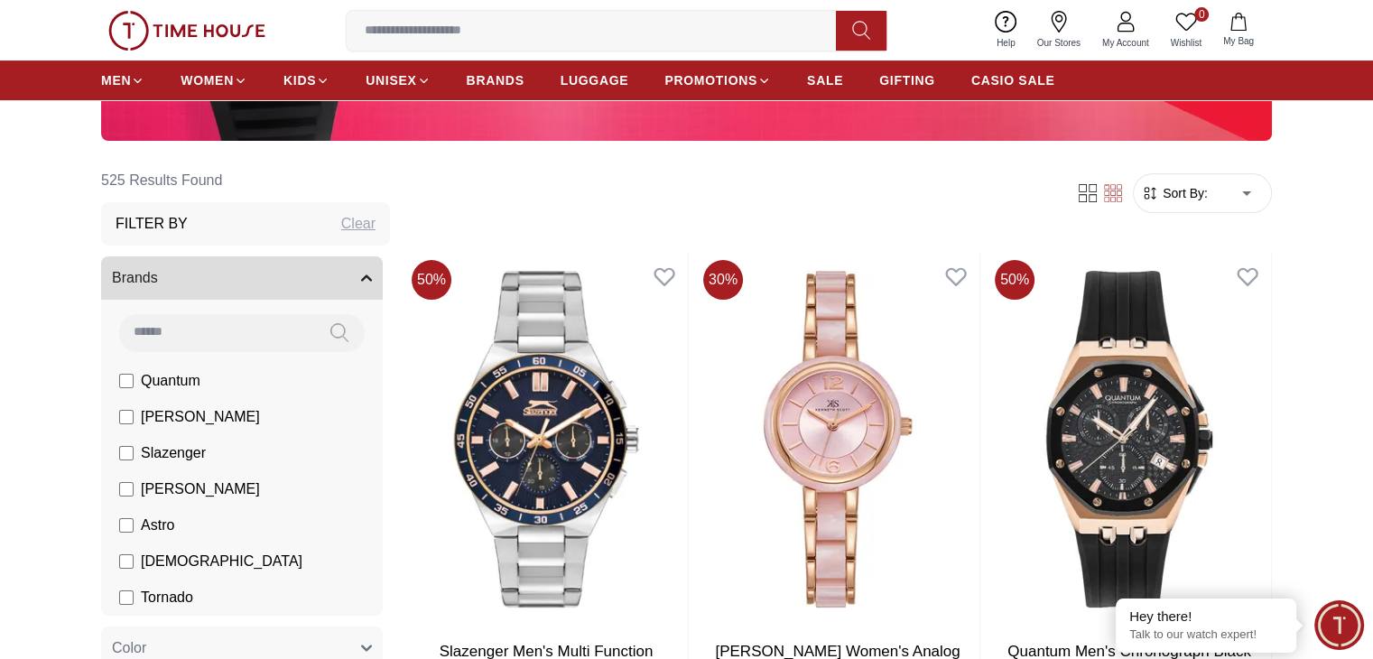
scroll to position [469, 0]
click at [1188, 195] on span "Sort By:" at bounding box center [1183, 192] width 49 height 18
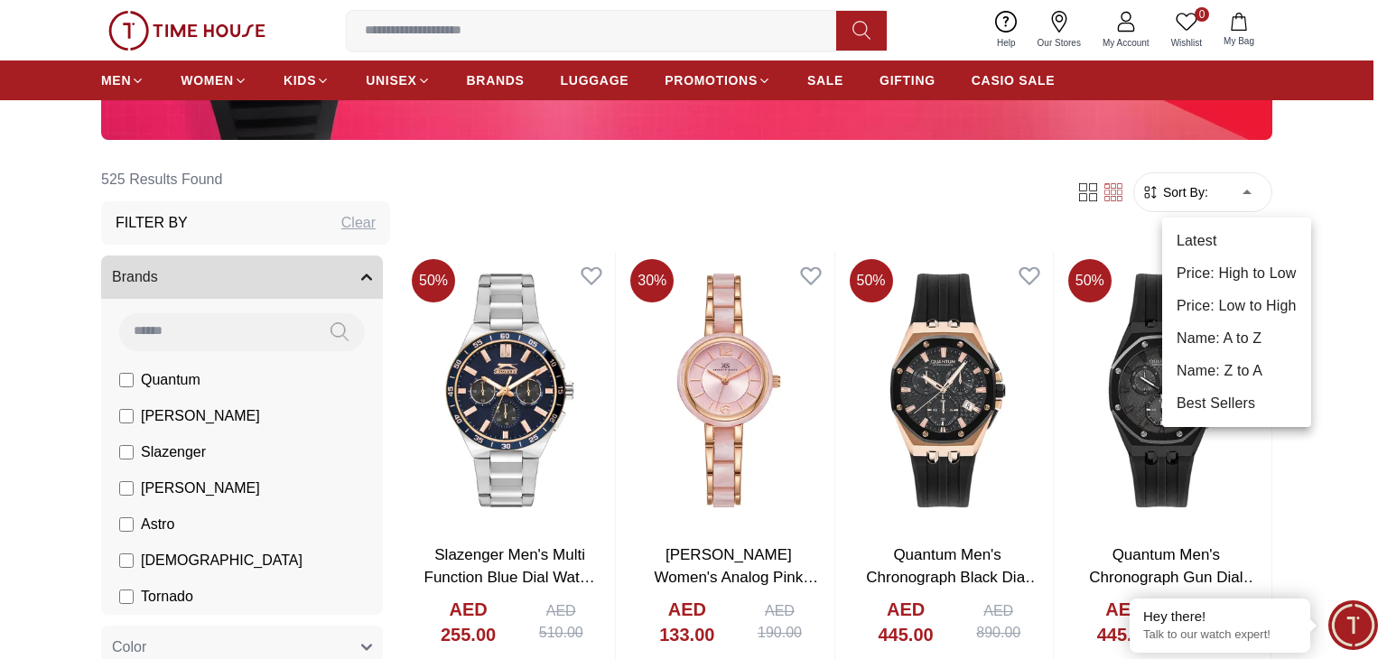
click at [1192, 279] on li "Price: High to Low" at bounding box center [1236, 273] width 149 height 33
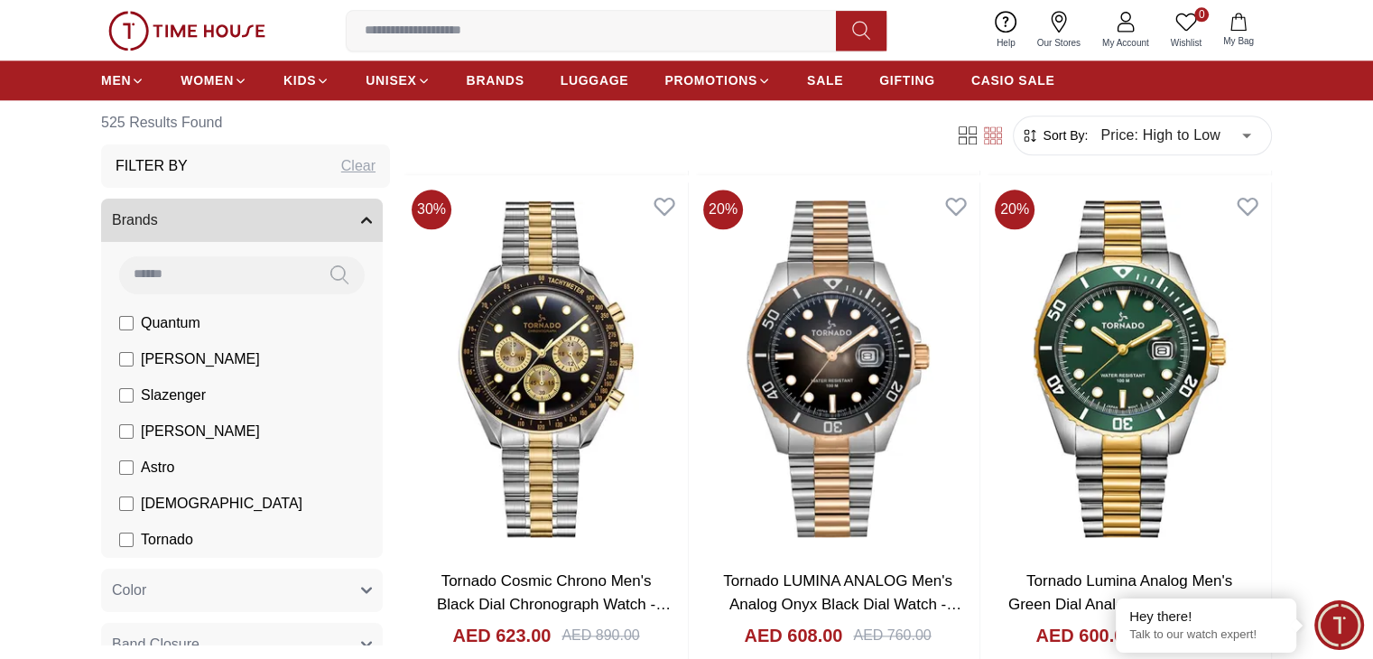
scroll to position [2120, 0]
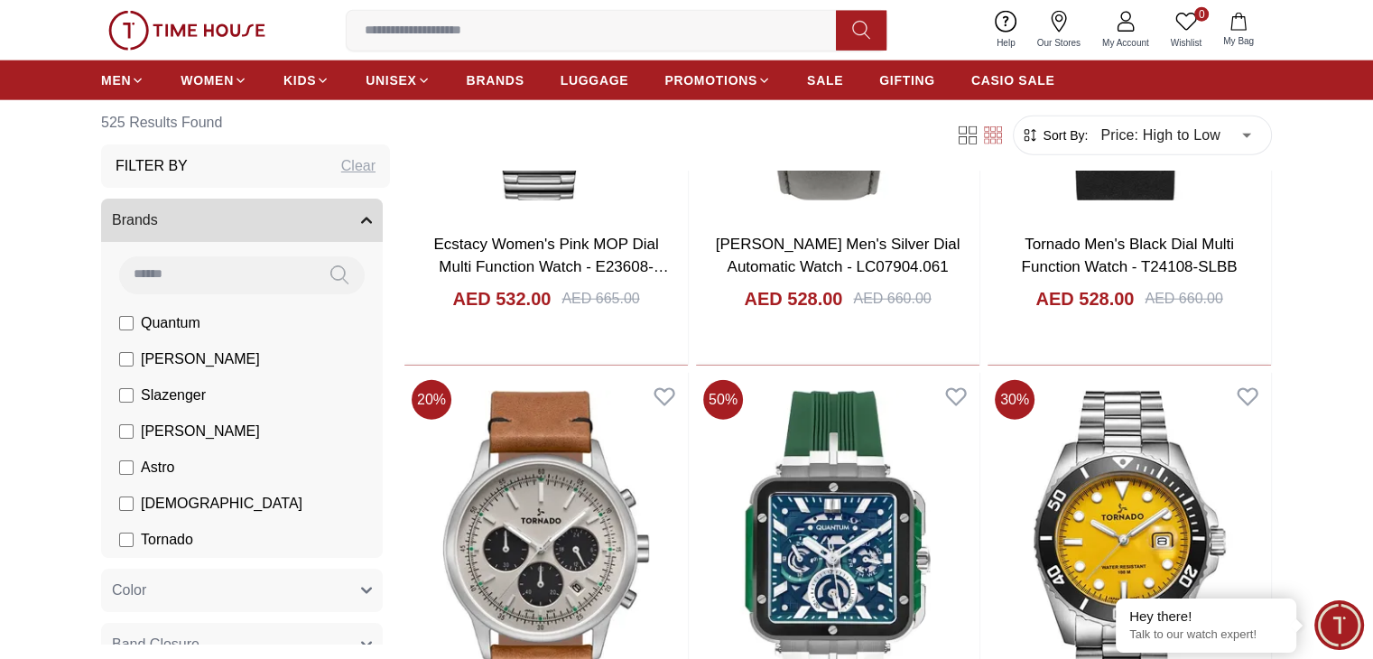
scroll to position [4569, 0]
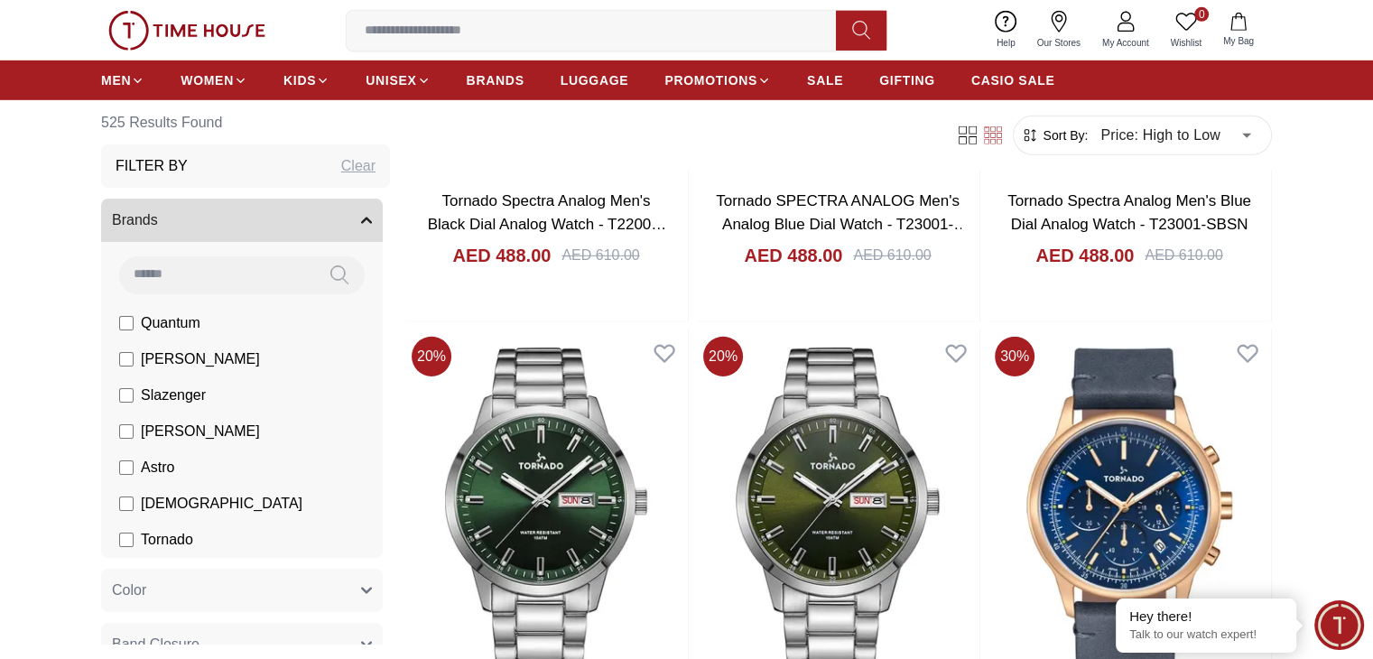
scroll to position [5667, 0]
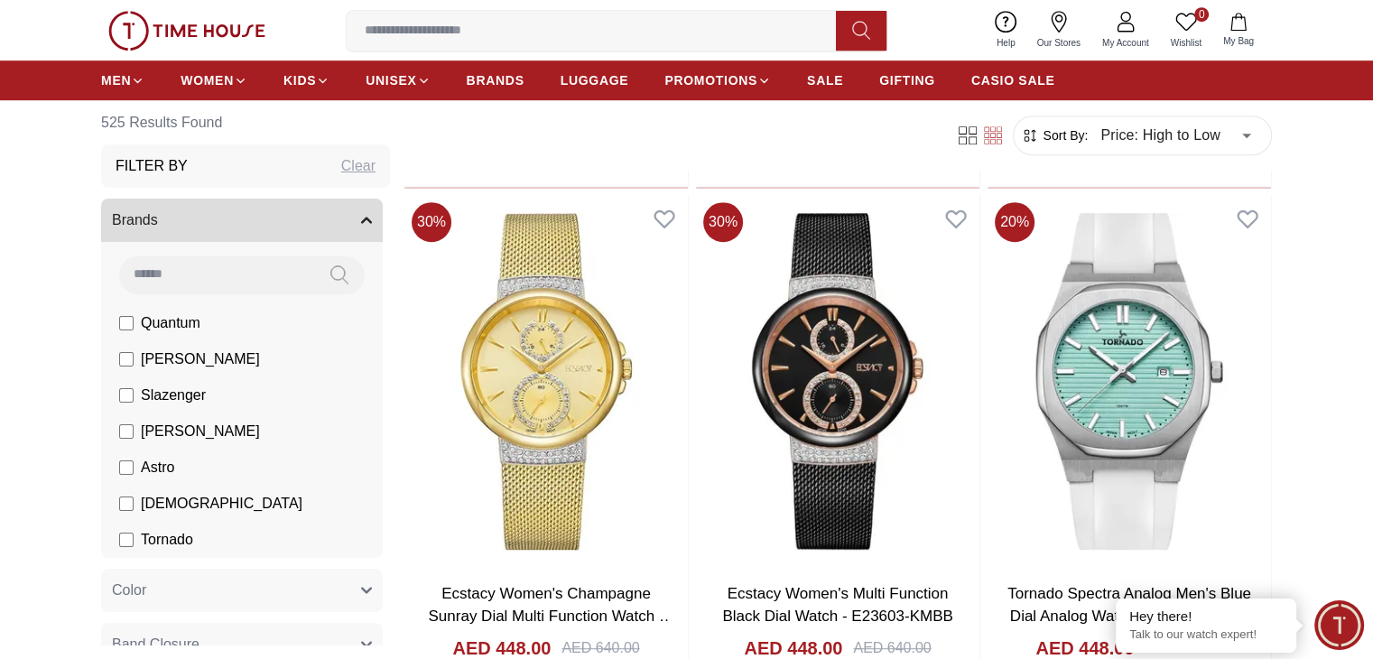
scroll to position [7913, 0]
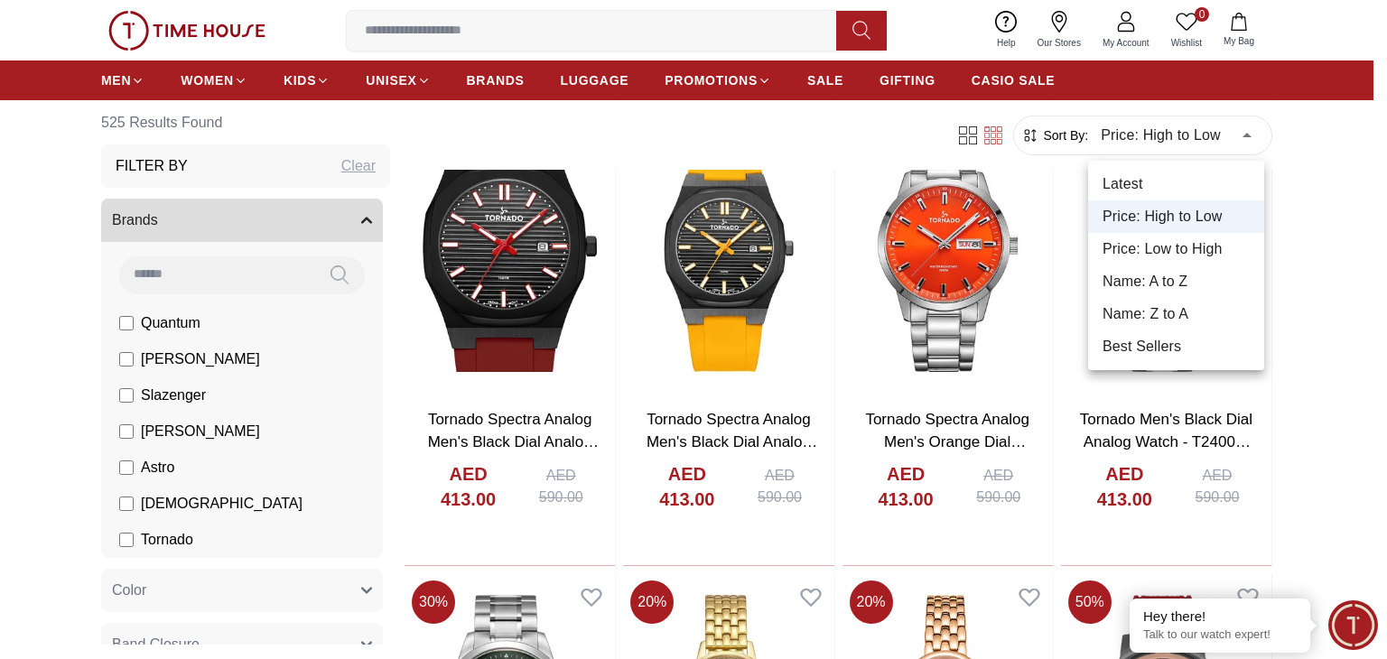
click at [1179, 247] on li "Price: Low to High" at bounding box center [1176, 249] width 176 height 33
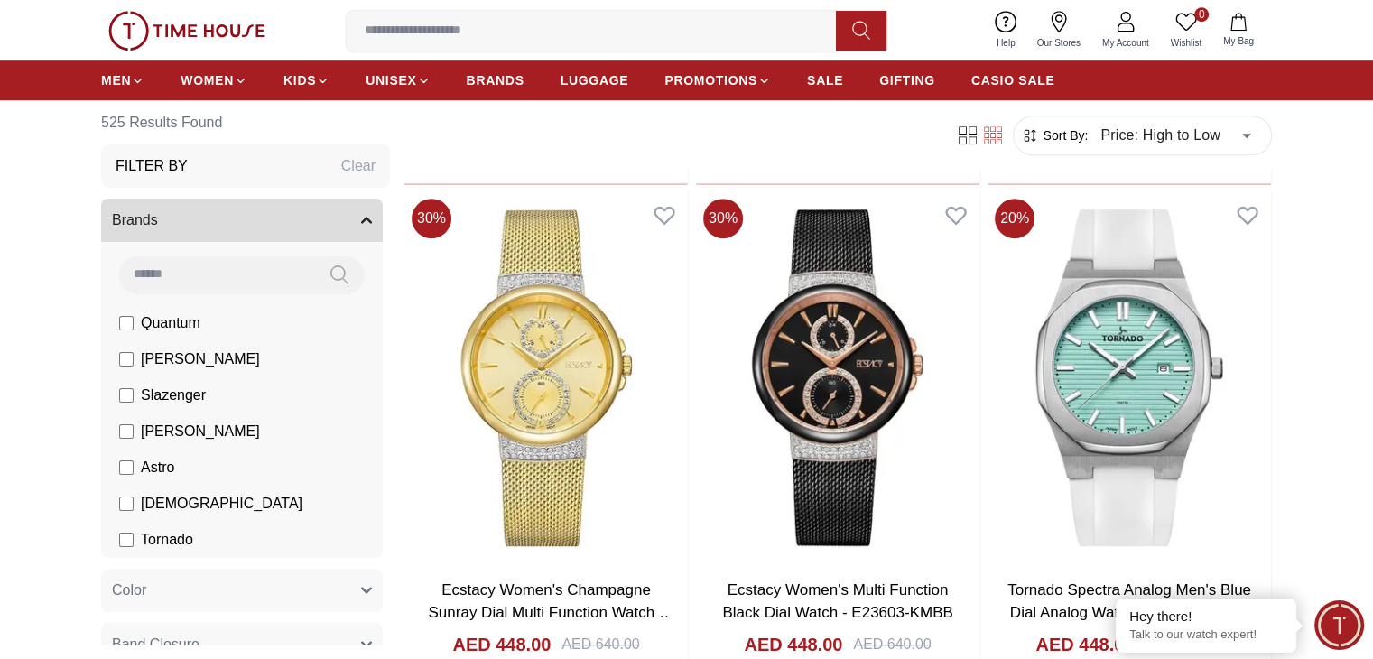
type input "*"
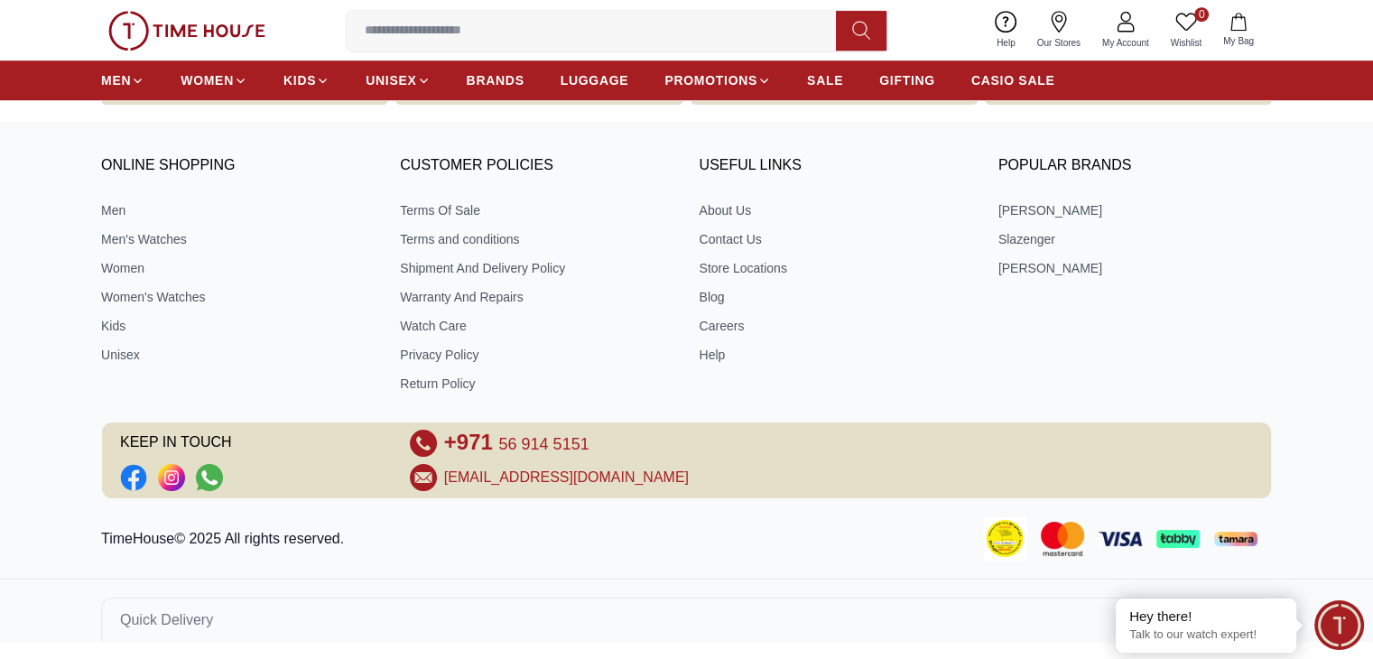
scroll to position [2973, 0]
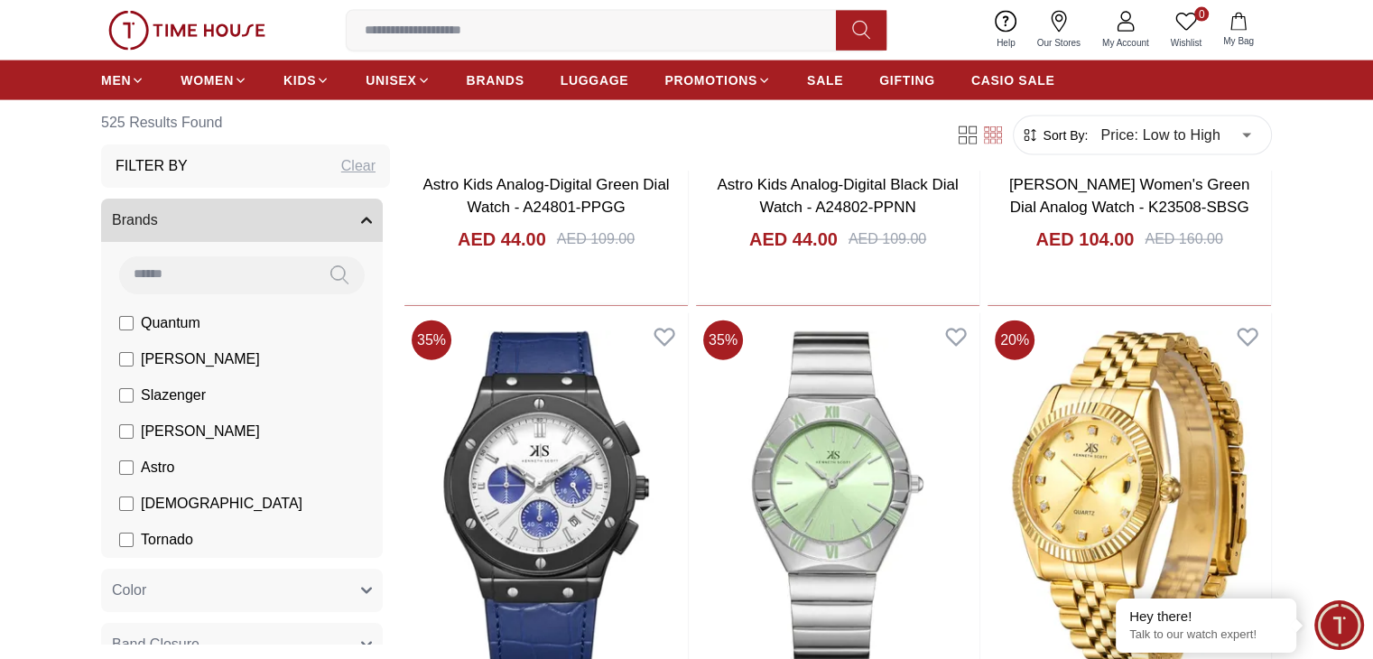
scroll to position [4103, 0]
